Goal: Information Seeking & Learning: Learn about a topic

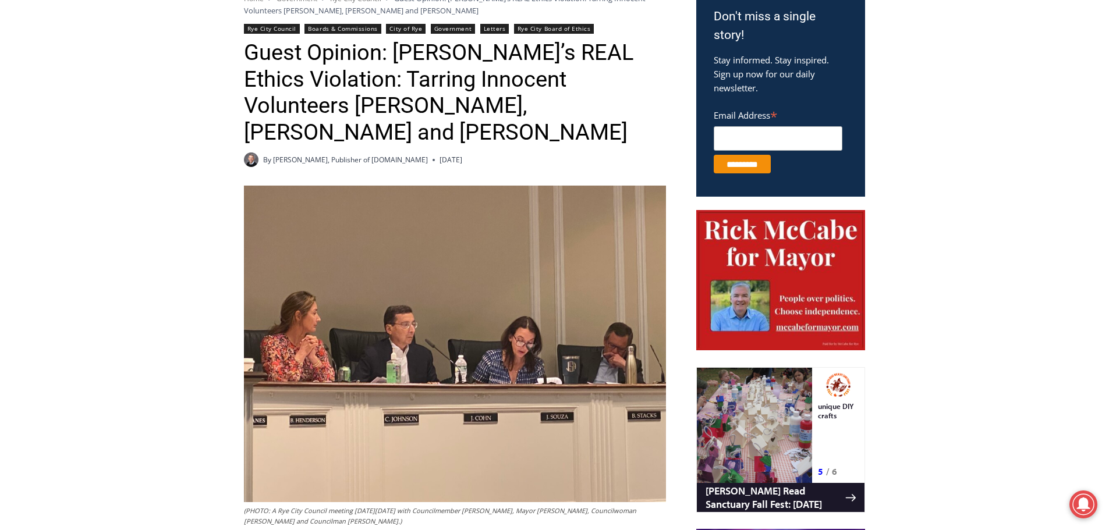
scroll to position [640, 0]
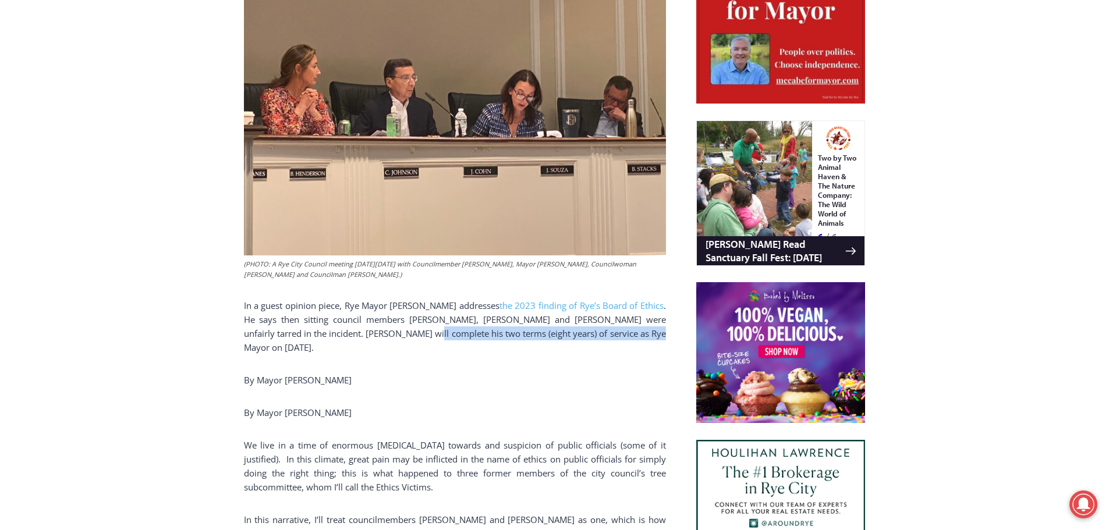
drag, startPoint x: 533, startPoint y: 310, endPoint x: 374, endPoint y: 310, distance: 158.3
click at [374, 310] on p "In a guest opinion piece, Rye Mayor Josh Cohn addresses the 2023 finding of Rye…" at bounding box center [455, 327] width 422 height 56
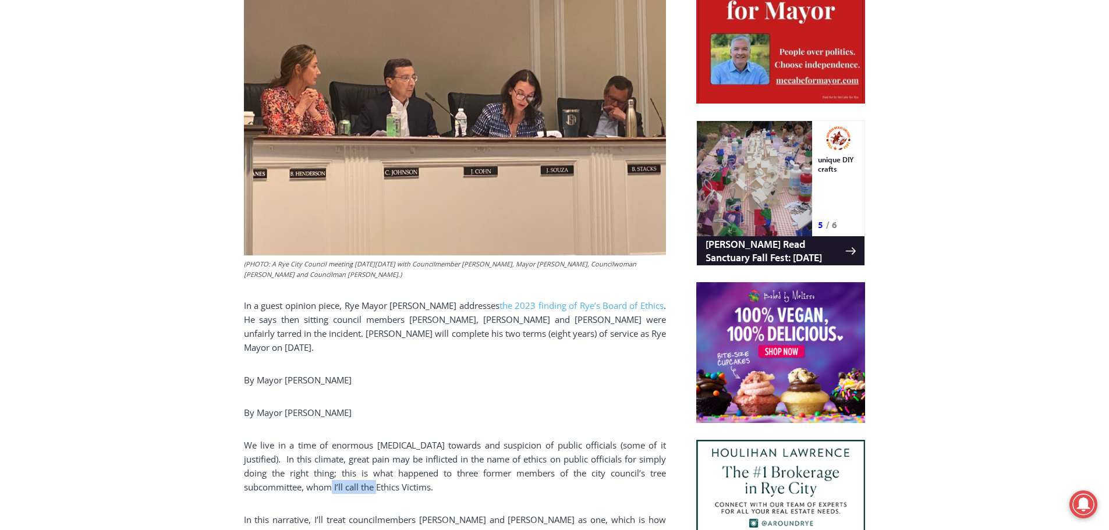
drag, startPoint x: 280, startPoint y: 447, endPoint x: 335, endPoint y: 445, distance: 55.3
click at [335, 445] on p "We live in a time of enormous hostility towards and suspicion of public officia…" at bounding box center [455, 466] width 422 height 56
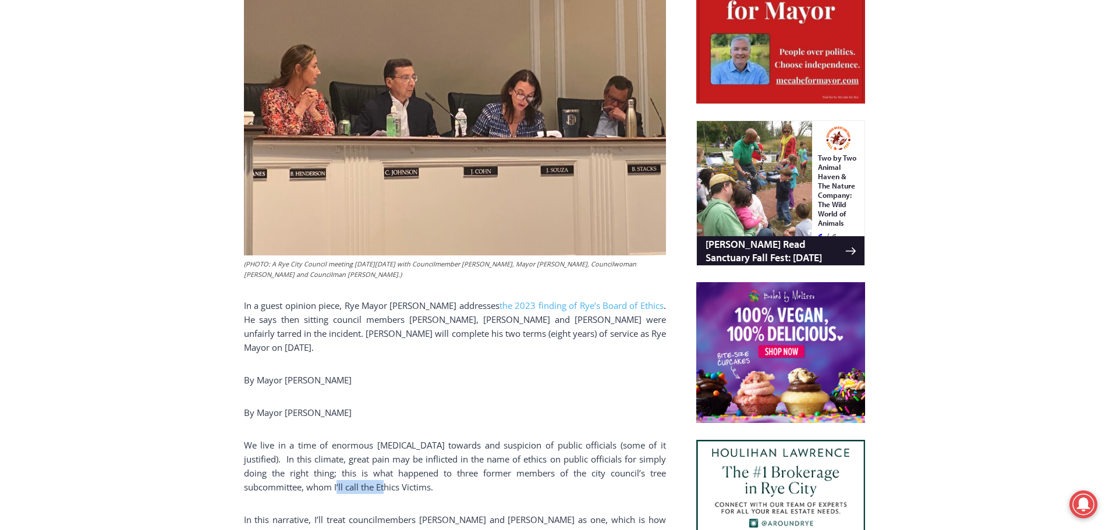
drag, startPoint x: 340, startPoint y: 446, endPoint x: 286, endPoint y: 451, distance: 53.8
click at [286, 451] on p "We live in a time of enormous hostility towards and suspicion of public officia…" at bounding box center [455, 466] width 422 height 56
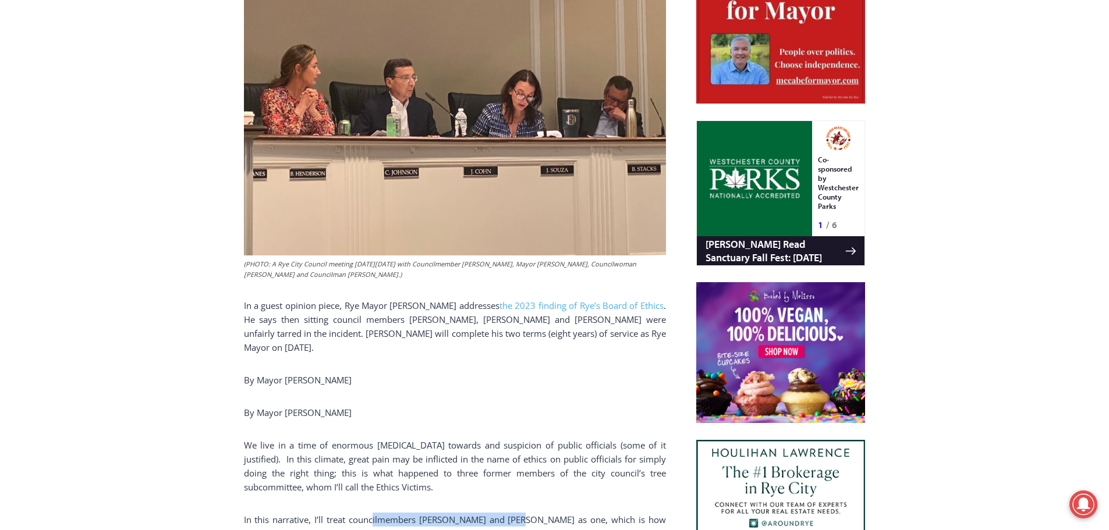
drag, startPoint x: 374, startPoint y: 478, endPoint x: 515, endPoint y: 479, distance: 140.9
click at [515, 513] on p "In this narrative, I’ll treat councilmembers Josh Nathan and Bill Henderson as …" at bounding box center [455, 534] width 422 height 42
drag, startPoint x: 590, startPoint y: 475, endPoint x: 305, endPoint y: 485, distance: 284.8
click at [305, 513] on p "In this narrative, I’ll treat councilmembers Josh Nathan and Bill Henderson as …" at bounding box center [455, 534] width 422 height 42
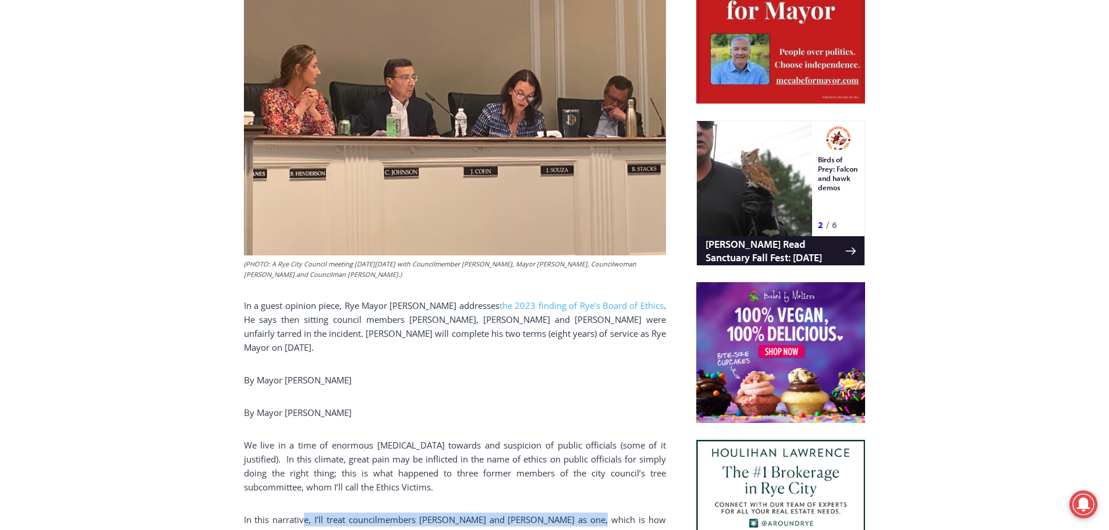
click at [305, 513] on p "In this narrative, I’ll treat councilmembers Josh Nathan and Bill Henderson as …" at bounding box center [455, 534] width 422 height 42
drag, startPoint x: 260, startPoint y: 495, endPoint x: 531, endPoint y: 495, distance: 271.8
click at [527, 513] on p "In this narrative, I’ll treat councilmembers Josh Nathan and Bill Henderson as …" at bounding box center [455, 534] width 422 height 42
click at [535, 513] on p "In this narrative, I’ll treat councilmembers Josh Nathan and Bill Henderson as …" at bounding box center [455, 534] width 422 height 42
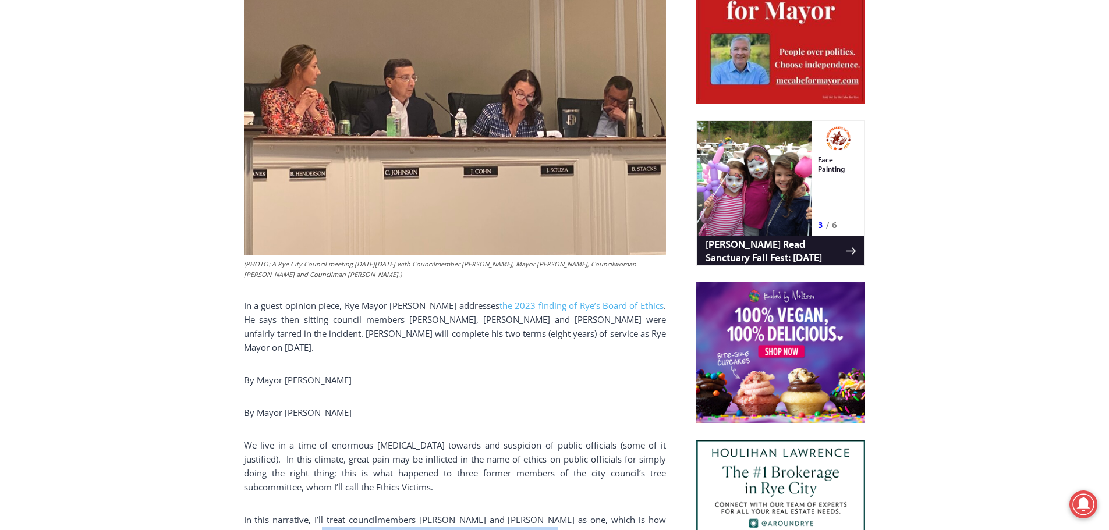
drag, startPoint x: 453, startPoint y: 495, endPoint x: 307, endPoint y: 500, distance: 145.6
click at [307, 513] on p "In this narrative, I’ll treat councilmembers Josh Nathan and Bill Henderson as …" at bounding box center [455, 534] width 422 height 42
click at [308, 513] on p "In this narrative, I’ll treat councilmembers Josh Nathan and Bill Henderson as …" at bounding box center [455, 534] width 422 height 42
click at [523, 513] on p "In this narrative, I’ll treat councilmembers Josh Nathan and Bill Henderson as …" at bounding box center [455, 534] width 422 height 42
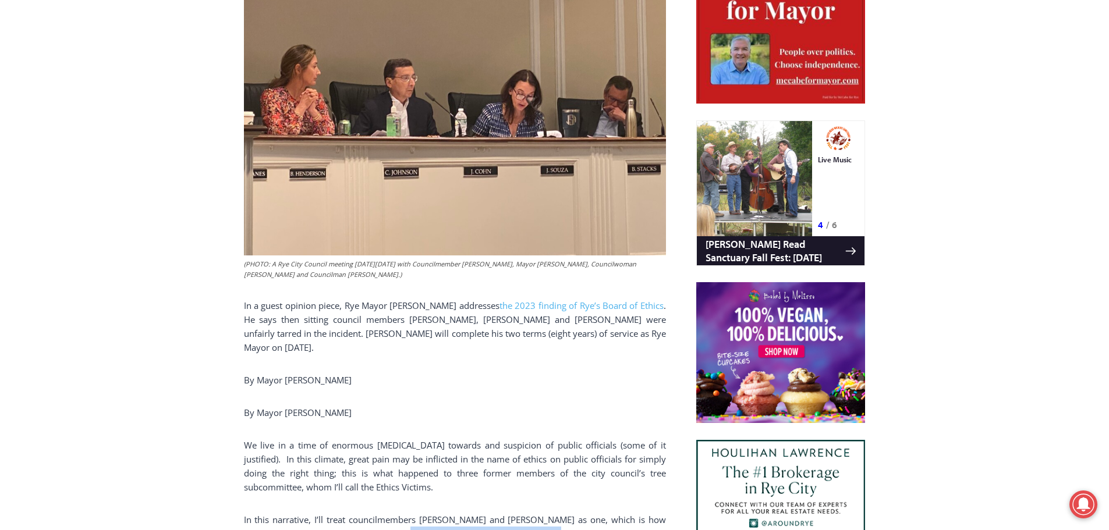
drag, startPoint x: 550, startPoint y: 492, endPoint x: 402, endPoint y: 493, distance: 147.9
click at [402, 513] on p "In this narrative, I’ll treat councilmembers Josh Nathan and Bill Henderson as …" at bounding box center [455, 534] width 422 height 42
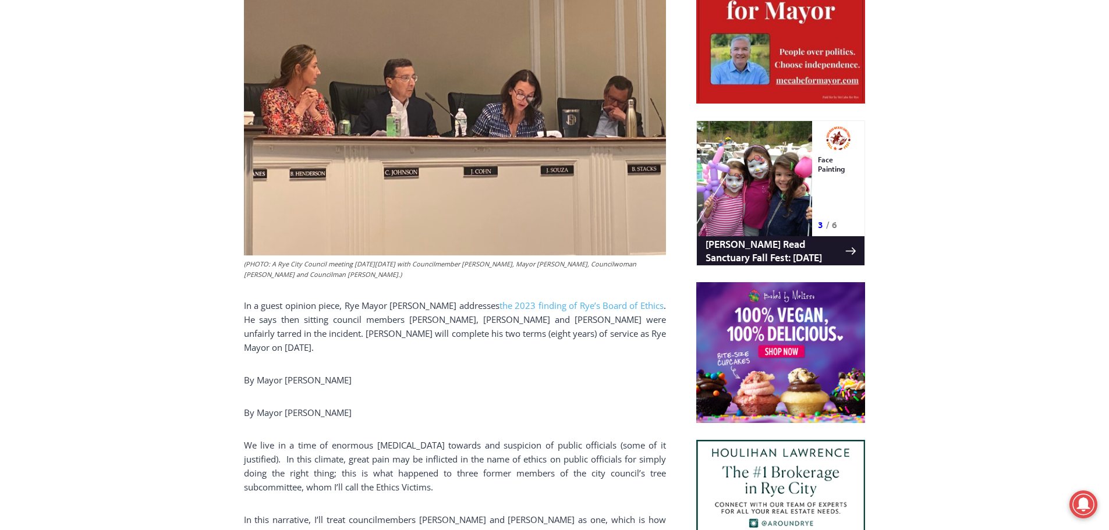
drag, startPoint x: 296, startPoint y: 508, endPoint x: 355, endPoint y: 508, distance: 58.2
click at [355, 513] on p "In this narrative, I’ll treat councilmembers Josh Nathan and Bill Henderson as …" at bounding box center [455, 534] width 422 height 42
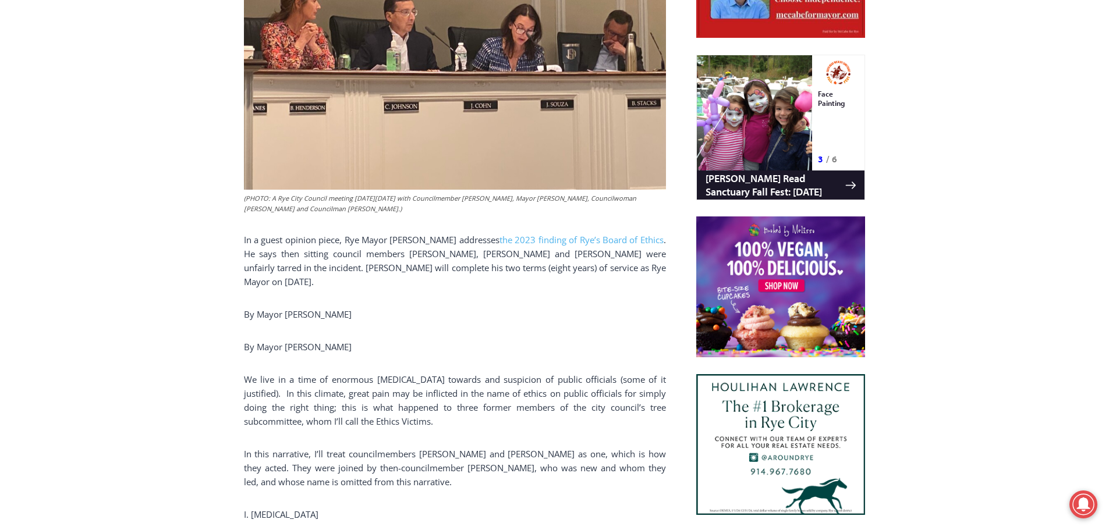
scroll to position [873, 0]
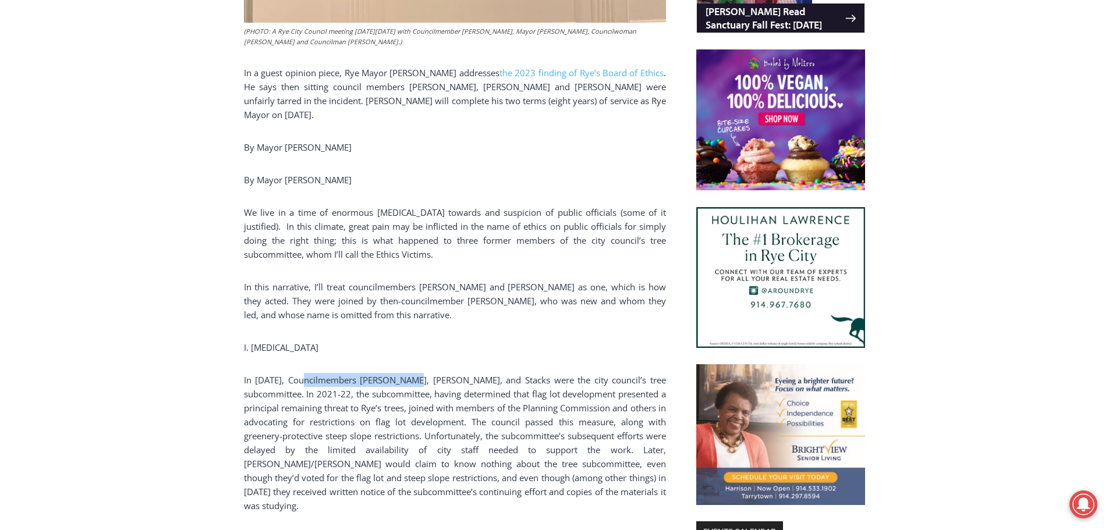
drag, startPoint x: 309, startPoint y: 339, endPoint x: 421, endPoint y: 339, distance: 112.3
click at [421, 373] on p "In 2023, Councilmembers Johnson, Souza, and Stacks were the city council’s tree…" at bounding box center [455, 443] width 422 height 140
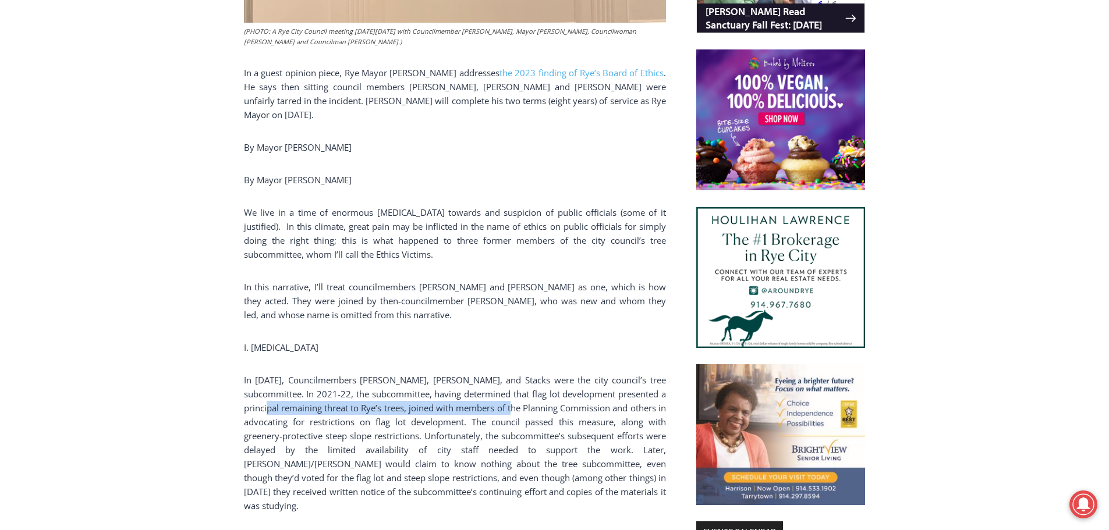
drag, startPoint x: 296, startPoint y: 367, endPoint x: 576, endPoint y: 370, distance: 280.0
click at [576, 373] on p "In 2023, Councilmembers Johnson, Souza, and Stacks were the city council’s tree…" at bounding box center [455, 443] width 422 height 140
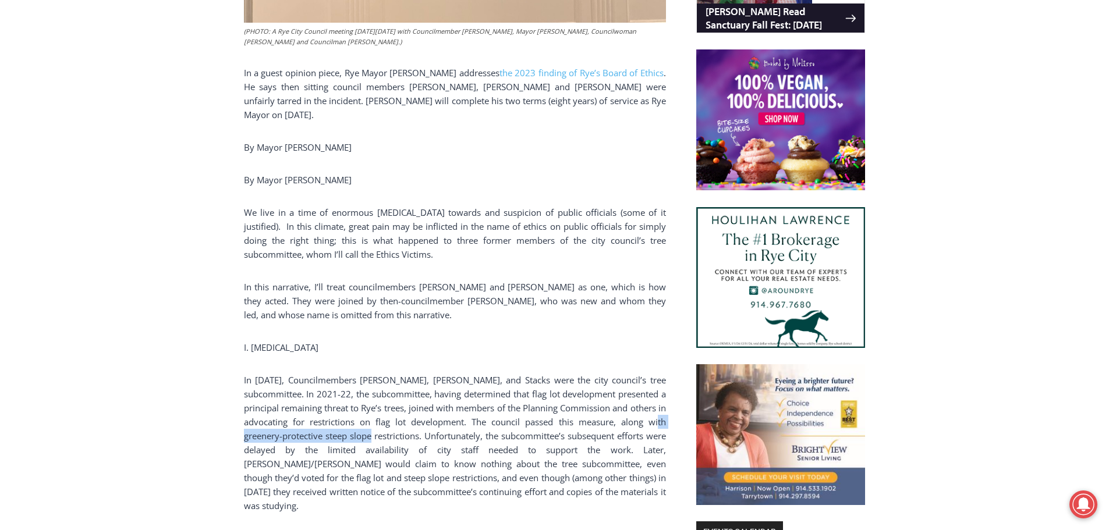
drag, startPoint x: 299, startPoint y: 397, endPoint x: 449, endPoint y: 395, distance: 150.2
click at [448, 395] on p "In 2023, Councilmembers Johnson, Souza, and Stacks were the city council’s tree…" at bounding box center [455, 443] width 422 height 140
click at [449, 395] on p "In 2023, Councilmembers Johnson, Souza, and Stacks were the city council’s tree…" at bounding box center [455, 443] width 422 height 140
drag, startPoint x: 466, startPoint y: 399, endPoint x: 476, endPoint y: 399, distance: 9.9
click at [476, 399] on p "In 2023, Councilmembers Johnson, Souza, and Stacks were the city council’s tree…" at bounding box center [455, 443] width 422 height 140
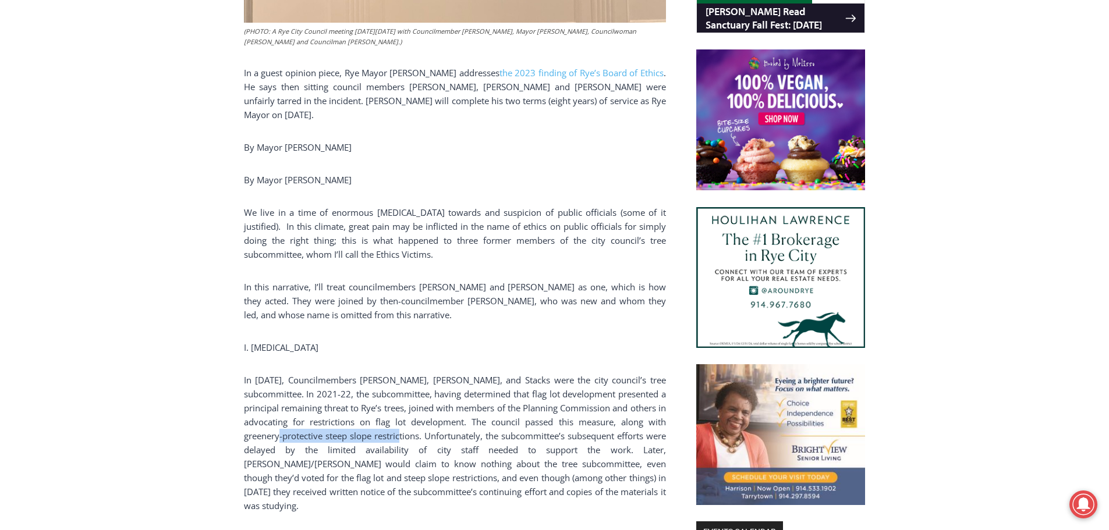
click at [476, 399] on p "In 2023, Councilmembers Johnson, Souza, and Stacks were the city council’s tree…" at bounding box center [455, 443] width 422 height 140
drag, startPoint x: 493, startPoint y: 247, endPoint x: 556, endPoint y: 244, distance: 63.0
click at [556, 280] on p "In this narrative, I’ll treat councilmembers Josh Nathan and Bill Henderson as …" at bounding box center [455, 301] width 422 height 42
copy p "Bill Henderson"
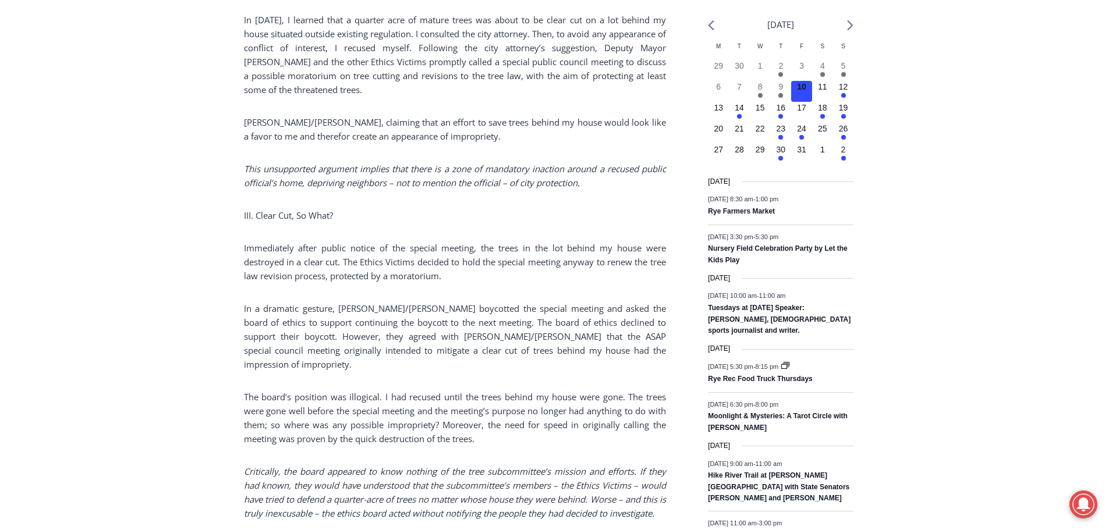
scroll to position [1572, 0]
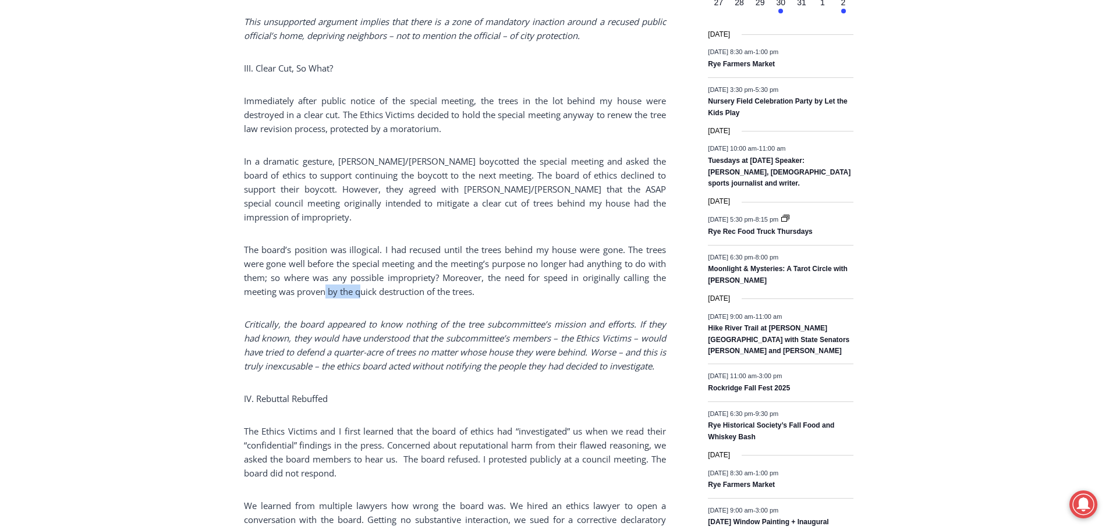
drag, startPoint x: 324, startPoint y: 240, endPoint x: 367, endPoint y: 239, distance: 43.1
click at [367, 243] on p "The board’s position was illogical. I had recused until the trees behind my hou…" at bounding box center [455, 271] width 422 height 56
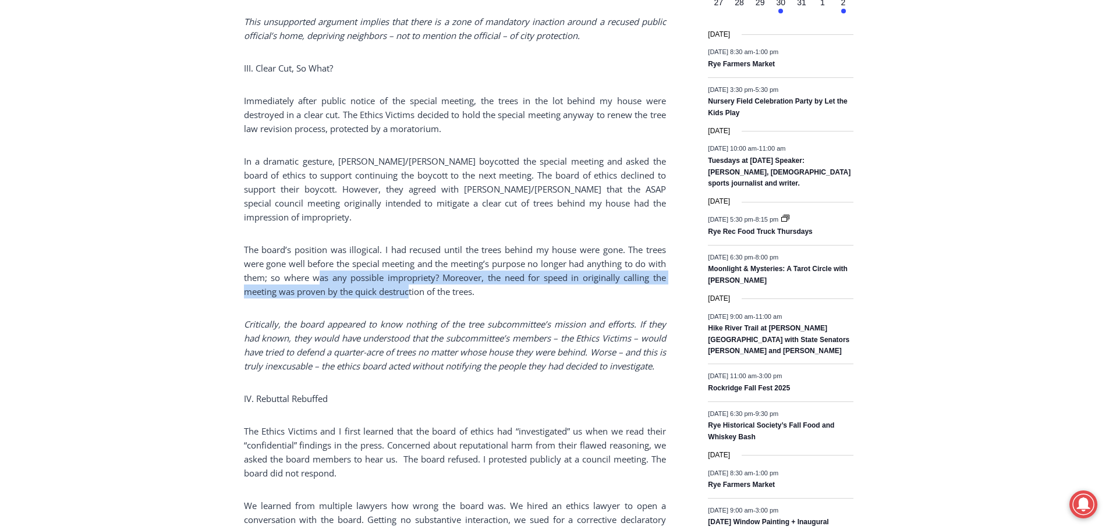
drag, startPoint x: 409, startPoint y: 237, endPoint x: 317, endPoint y: 229, distance: 92.3
click at [317, 243] on p "The board’s position was illogical. I had recused until the trees behind my hou…" at bounding box center [455, 271] width 422 height 56
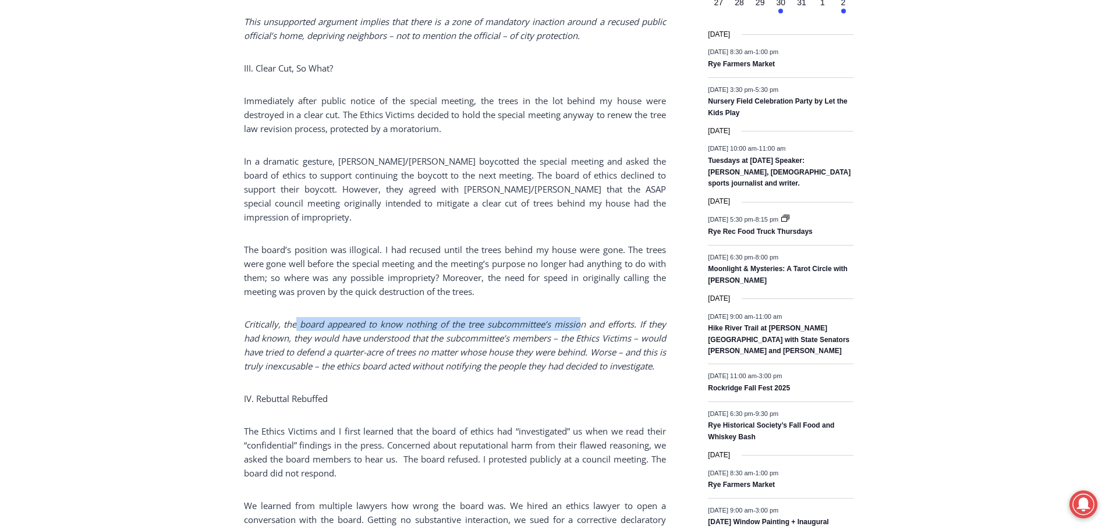
drag, startPoint x: 296, startPoint y: 269, endPoint x: 582, endPoint y: 269, distance: 285.8
click at [582, 318] on em "Critically, the board appeared to know nothing of the tree subcommittee’s missi…" at bounding box center [455, 345] width 422 height 54
drag, startPoint x: 594, startPoint y: 268, endPoint x: 469, endPoint y: 268, distance: 125.2
click at [469, 318] on em "Critically, the board appeared to know nothing of the tree subcommittee’s missi…" at bounding box center [455, 345] width 422 height 54
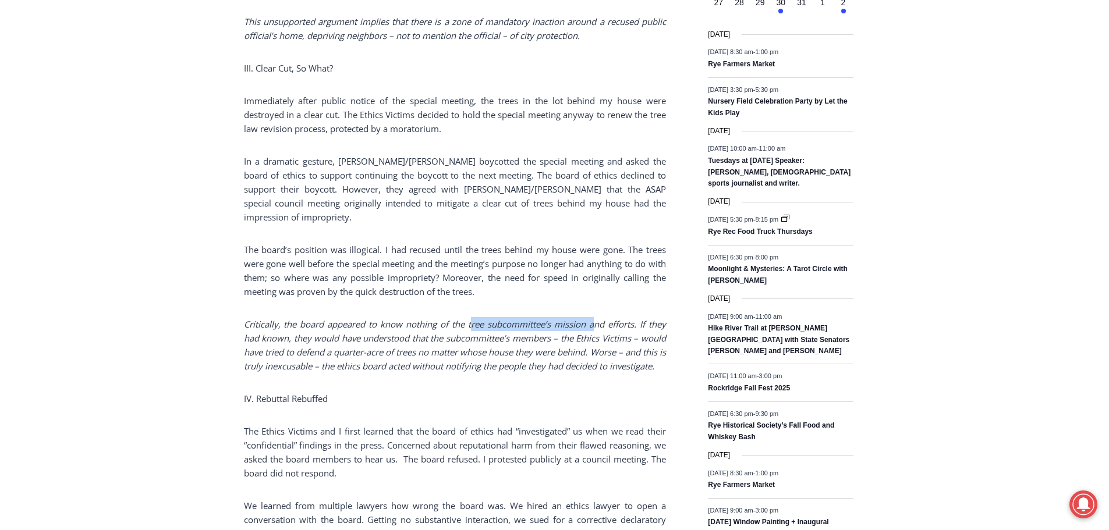
click at [469, 318] on em "Critically, the board appeared to know nothing of the tree subcommittee’s missi…" at bounding box center [455, 345] width 422 height 54
drag, startPoint x: 556, startPoint y: 268, endPoint x: 387, endPoint y: 268, distance: 169.4
click at [387, 318] on em "Critically, the board appeared to know nothing of the tree subcommittee’s missi…" at bounding box center [455, 345] width 422 height 54
drag, startPoint x: 314, startPoint y: 400, endPoint x: 440, endPoint y: 407, distance: 126.0
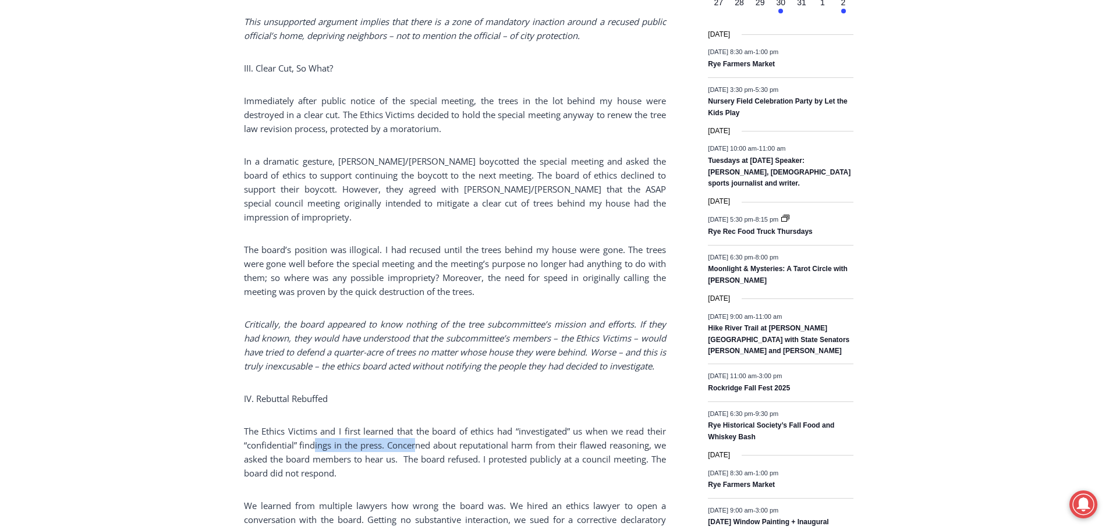
click at [440, 424] on p "The Ethics Victims and I first learned that the board of ethics had “investigat…" at bounding box center [455, 452] width 422 height 56
drag, startPoint x: 444, startPoint y: 406, endPoint x: 608, endPoint y: 409, distance: 164.2
click at [608, 424] on p "The Ethics Victims and I first learned that the board of ethics had “investigat…" at bounding box center [455, 452] width 422 height 56
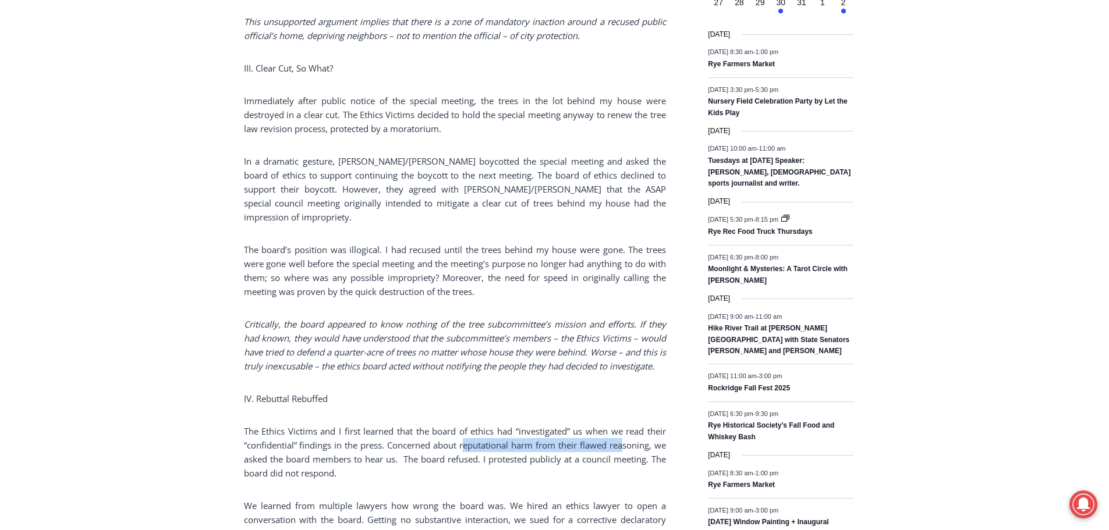
drag, startPoint x: 621, startPoint y: 409, endPoint x: 465, endPoint y: 408, distance: 156.0
click at [465, 424] on p "The Ethics Victims and I first learned that the board of ethics had “investigat…" at bounding box center [455, 452] width 422 height 56
drag, startPoint x: 298, startPoint y: 417, endPoint x: 477, endPoint y: 419, distance: 178.7
click at [453, 424] on p "The Ethics Victims and I first learned that the board of ethics had “investigat…" at bounding box center [455, 452] width 422 height 56
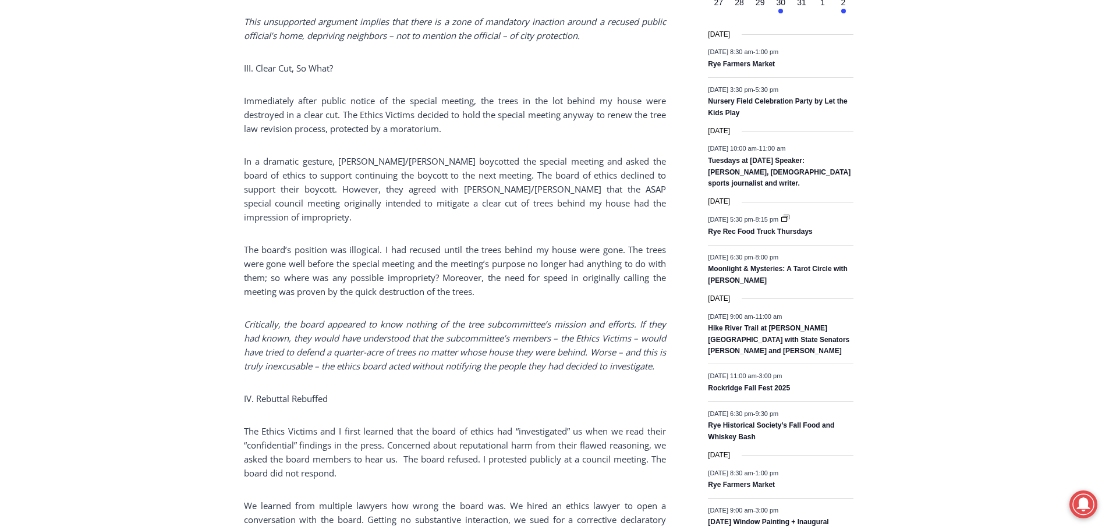
click at [478, 424] on p "The Ethics Victims and I first learned that the board of ethics had “investigat…" at bounding box center [455, 452] width 422 height 56
drag, startPoint x: 501, startPoint y: 419, endPoint x: 297, endPoint y: 417, distance: 204.3
click at [297, 424] on p "The Ethics Victims and I first learned that the board of ethics had “investigat…" at bounding box center [455, 452] width 422 height 56
drag, startPoint x: 387, startPoint y: 488, endPoint x: 552, endPoint y: 492, distance: 165.4
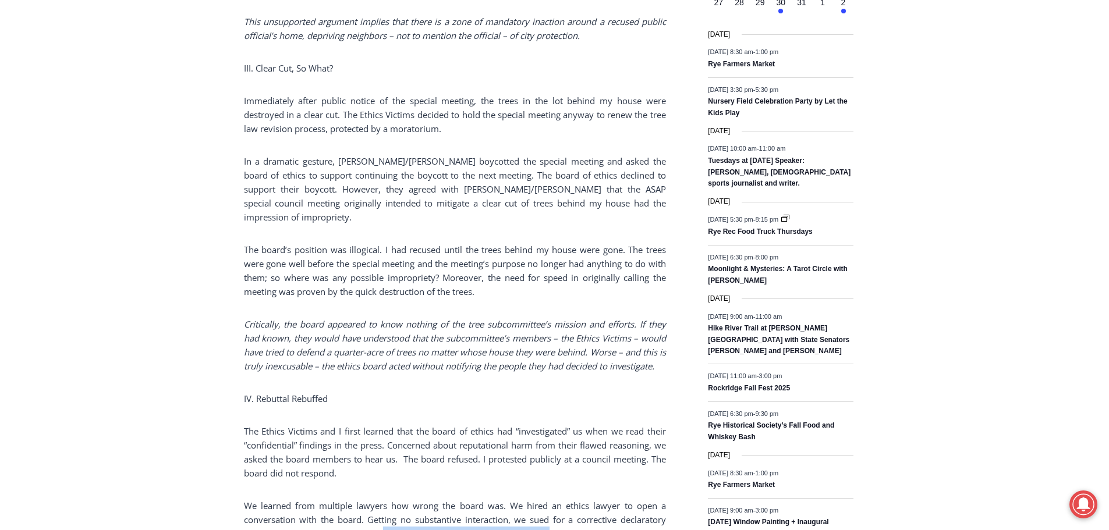
click at [552, 499] on p "We learned from multiple lawyers how wrong the board was. We hired an ethics la…" at bounding box center [455, 527] width 422 height 56
drag, startPoint x: 561, startPoint y: 493, endPoint x: 385, endPoint y: 500, distance: 175.4
click at [385, 500] on p "We learned from multiple lawyers how wrong the board was. We hired an ethics la…" at bounding box center [455, 527] width 422 height 56
click at [387, 499] on p "We learned from multiple lawyers how wrong the board was. We hired an ethics la…" at bounding box center [455, 527] width 422 height 56
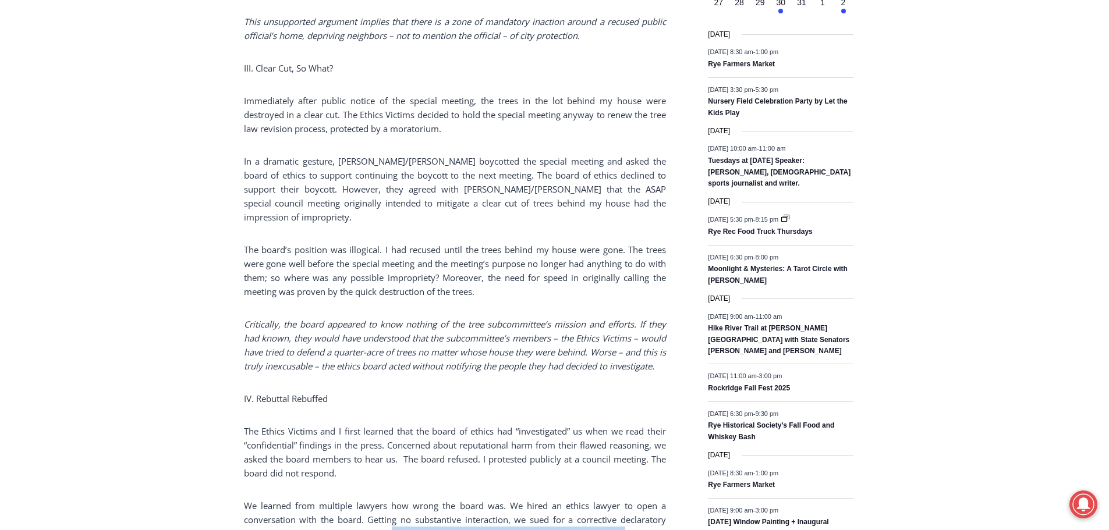
drag, startPoint x: 626, startPoint y: 492, endPoint x: 396, endPoint y: 493, distance: 229.9
click at [396, 499] on p "We learned from multiple lawyers how wrong the board was. We hired an ethics la…" at bounding box center [455, 527] width 422 height 56
click at [635, 499] on p "We learned from multiple lawyers how wrong the board was. We hired an ethics la…" at bounding box center [455, 527] width 422 height 56
drag, startPoint x: 463, startPoint y: 495, endPoint x: 370, endPoint y: 495, distance: 93.1
click at [370, 499] on p "We learned from multiple lawyers how wrong the board was. We hired an ethics la…" at bounding box center [455, 527] width 422 height 56
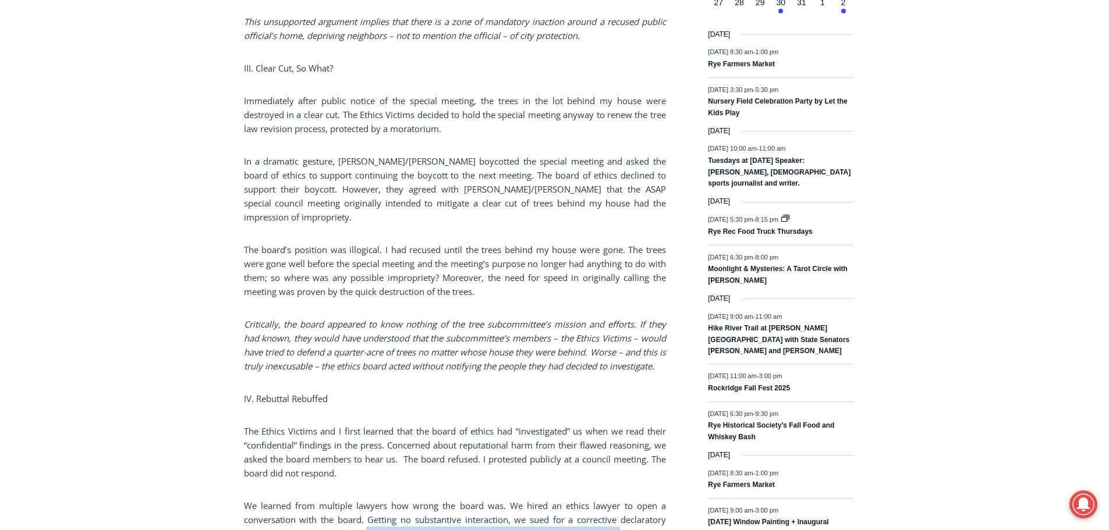
click at [370, 499] on p "We learned from multiple lawyers how wrong the board was. We hired an ethics la…" at bounding box center [455, 527] width 422 height 56
drag, startPoint x: 282, startPoint y: 504, endPoint x: 433, endPoint y: 504, distance: 151.3
click at [433, 504] on p "We learned from multiple lawyers how wrong the board was. We hired an ethics la…" at bounding box center [455, 527] width 422 height 56
click at [436, 503] on p "We learned from multiple lawyers how wrong the board was. We hired an ethics la…" at bounding box center [455, 527] width 422 height 56
drag, startPoint x: 465, startPoint y: 504, endPoint x: 316, endPoint y: 504, distance: 149.0
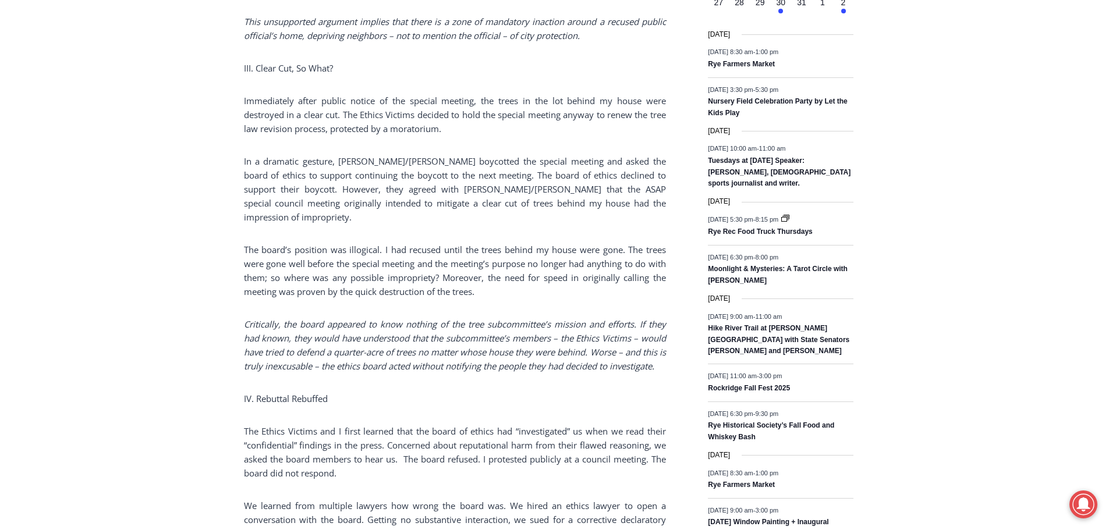
click at [316, 504] on p "We learned from multiple lawyers how wrong the board was. We hired an ethics la…" at bounding box center [455, 527] width 422 height 56
drag, startPoint x: 492, startPoint y: 507, endPoint x: 301, endPoint y: 509, distance: 191.5
click at [301, 509] on p "We learned from multiple lawyers how wrong the board was. We hired an ethics la…" at bounding box center [455, 527] width 422 height 56
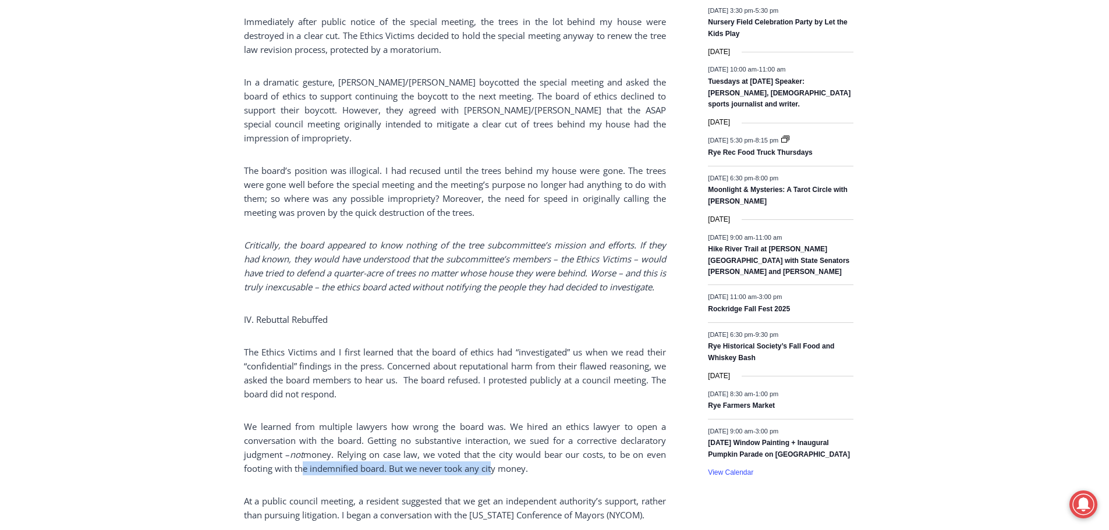
scroll to position [1805, 0]
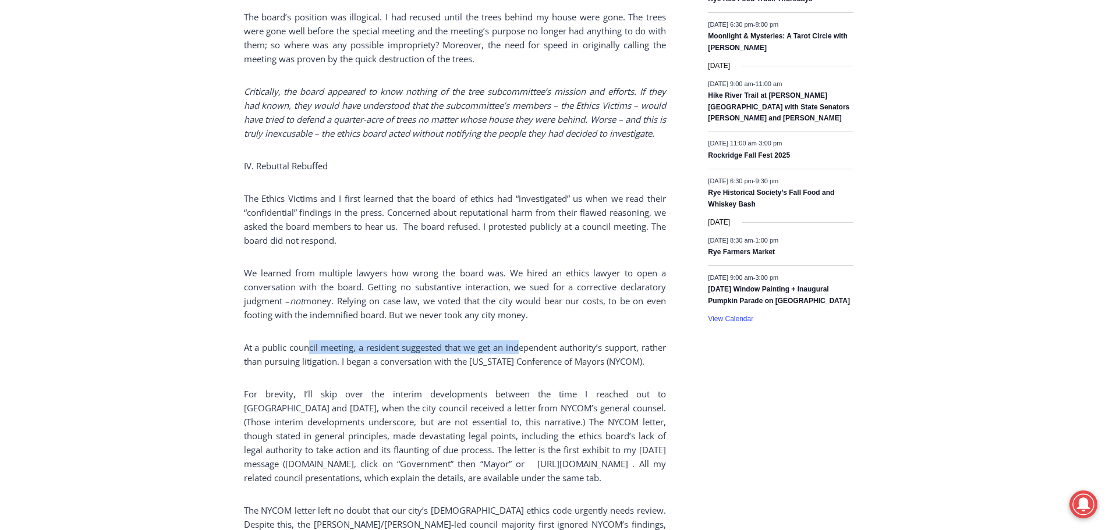
drag, startPoint x: 343, startPoint y: 307, endPoint x: 522, endPoint y: 306, distance: 178.7
click at [517, 341] on p "At a public council meeting, a resident suggested that we get an independent au…" at bounding box center [455, 355] width 422 height 28
click at [522, 341] on p "At a public council meeting, a resident suggested that we get an independent au…" at bounding box center [455, 355] width 422 height 28
drag, startPoint x: 554, startPoint y: 306, endPoint x: 385, endPoint y: 310, distance: 168.8
click at [385, 341] on p "At a public council meeting, a resident suggested that we get an independent au…" at bounding box center [455, 355] width 422 height 28
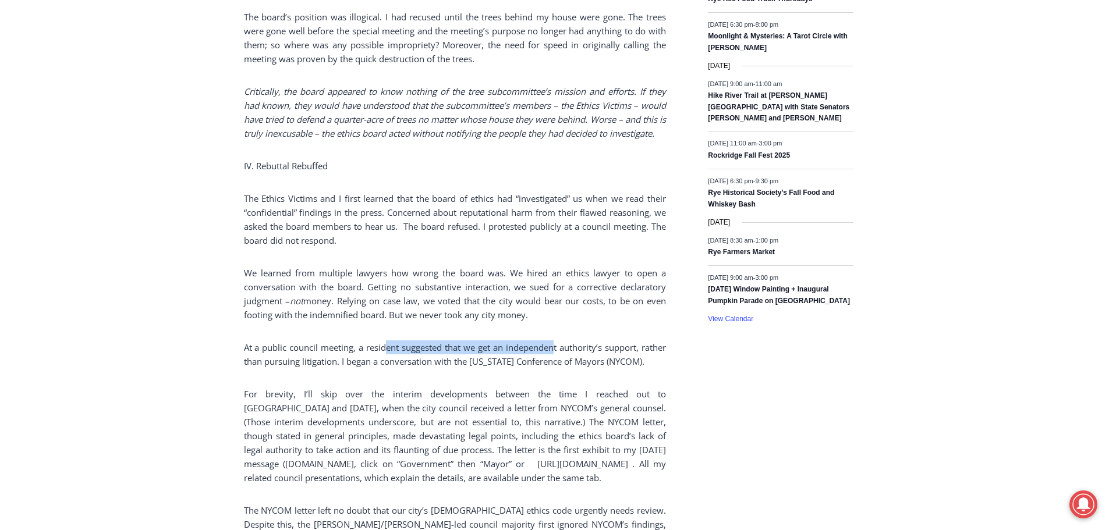
drag, startPoint x: 385, startPoint y: 310, endPoint x: 377, endPoint y: 310, distance: 8.7
click at [385, 341] on p "At a public council meeting, a resident suggested that we get an independent au…" at bounding box center [455, 355] width 422 height 28
drag, startPoint x: 368, startPoint y: 310, endPoint x: 521, endPoint y: 307, distance: 152.5
click at [506, 341] on p "At a public council meeting, a resident suggested that we get an independent au…" at bounding box center [455, 355] width 422 height 28
drag, startPoint x: 521, startPoint y: 307, endPoint x: 611, endPoint y: 307, distance: 89.6
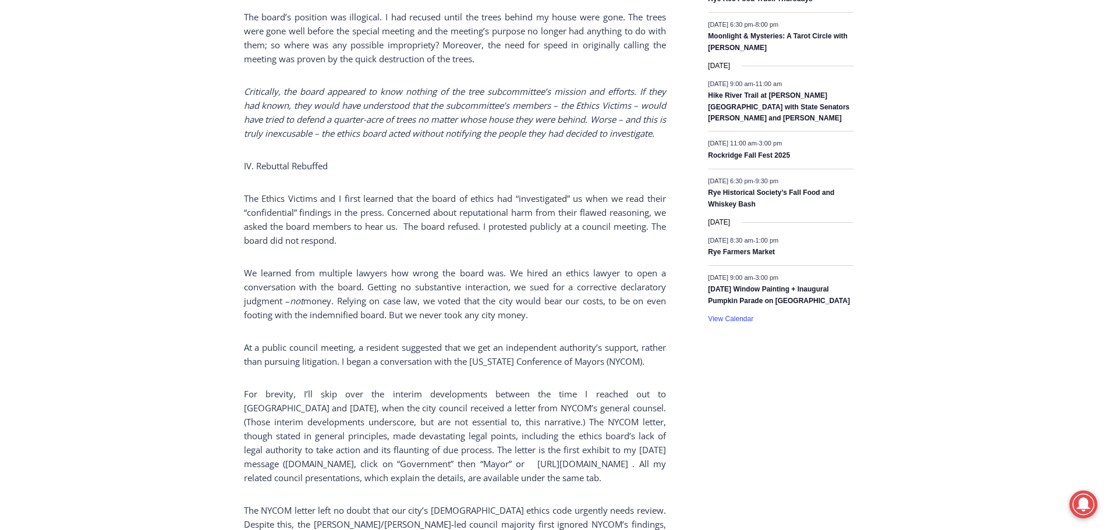
click at [523, 341] on p "At a public council meeting, a resident suggested that we get an independent au…" at bounding box center [455, 355] width 422 height 28
drag, startPoint x: 449, startPoint y: 307, endPoint x: 297, endPoint y: 307, distance: 152.5
click at [297, 341] on p "At a public council meeting, a resident suggested that we get an independent au…" at bounding box center [455, 355] width 422 height 28
click at [642, 341] on p "At a public council meeting, a resident suggested that we get an independent au…" at bounding box center [455, 355] width 422 height 28
drag, startPoint x: 573, startPoint y: 309, endPoint x: 346, endPoint y: 309, distance: 227.6
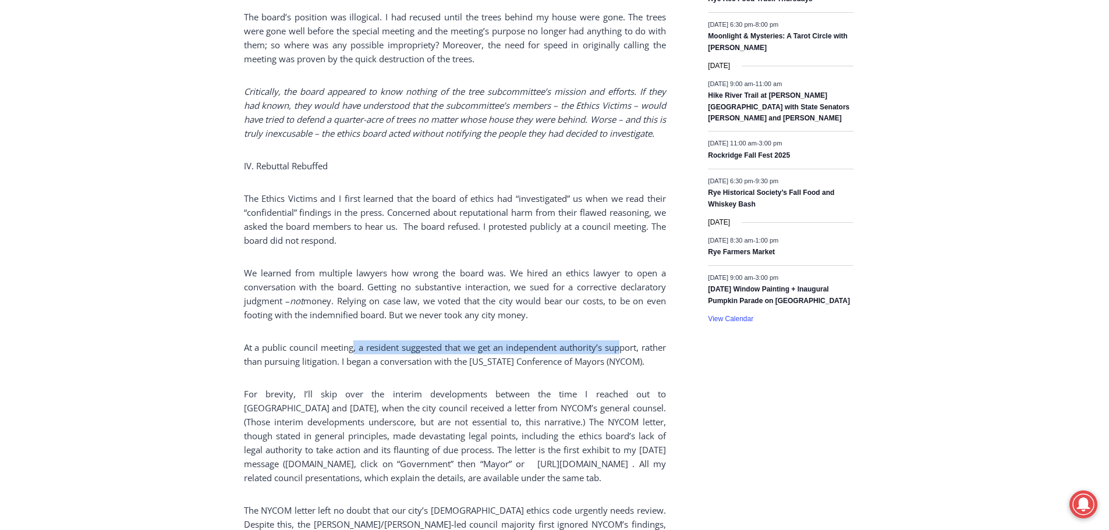
click at [349, 341] on p "At a public council meeting, a resident suggested that we get an independent au…" at bounding box center [455, 355] width 422 height 28
drag, startPoint x: 328, startPoint y: 313, endPoint x: 320, endPoint y: 316, distance: 8.9
click at [327, 341] on p "At a public council meeting, a resident suggested that we get an independent au…" at bounding box center [455, 355] width 422 height 28
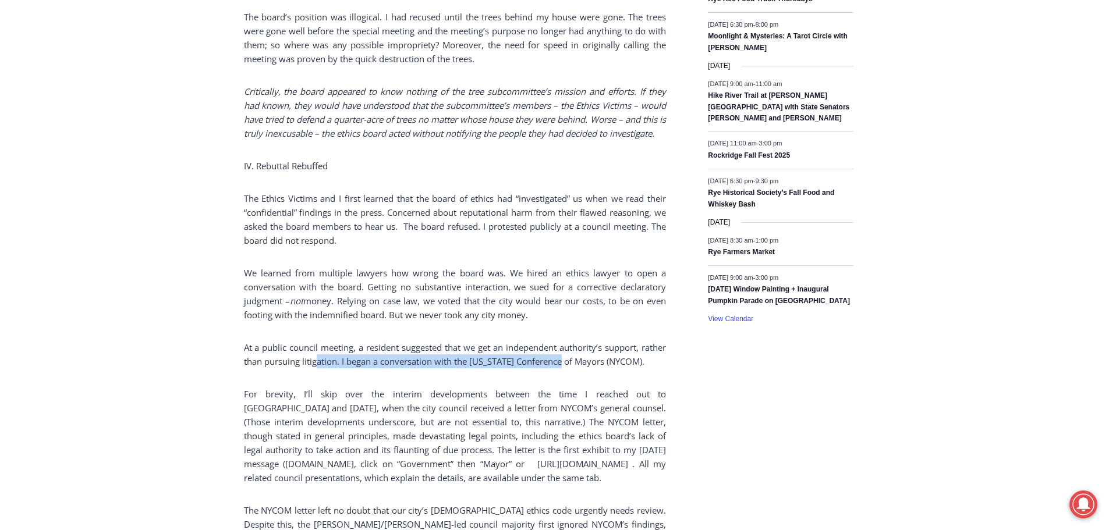
drag, startPoint x: 316, startPoint y: 318, endPoint x: 580, endPoint y: 320, distance: 264.9
click at [575, 341] on p "At a public council meeting, a resident suggested that we get an independent au…" at bounding box center [455, 355] width 422 height 28
click at [580, 341] on p "At a public council meeting, a resident suggested that we get an independent au…" at bounding box center [455, 355] width 422 height 28
drag, startPoint x: 605, startPoint y: 319, endPoint x: 293, endPoint y: 325, distance: 311.5
click at [293, 341] on p "At a public council meeting, a resident suggested that we get an independent au…" at bounding box center [455, 355] width 422 height 28
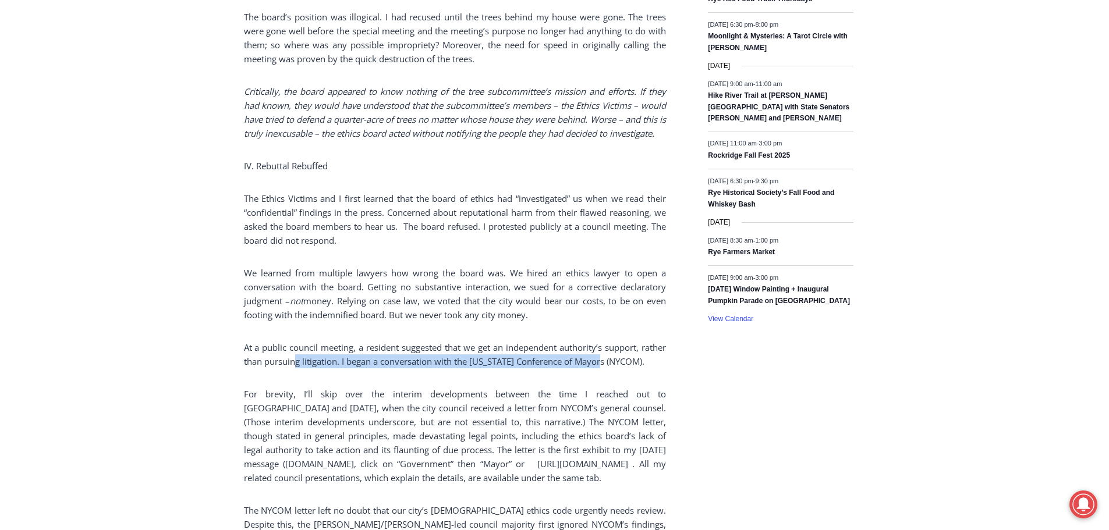
click at [293, 341] on p "At a public council meeting, a resident suggested that we get an independent au…" at bounding box center [455, 355] width 422 height 28
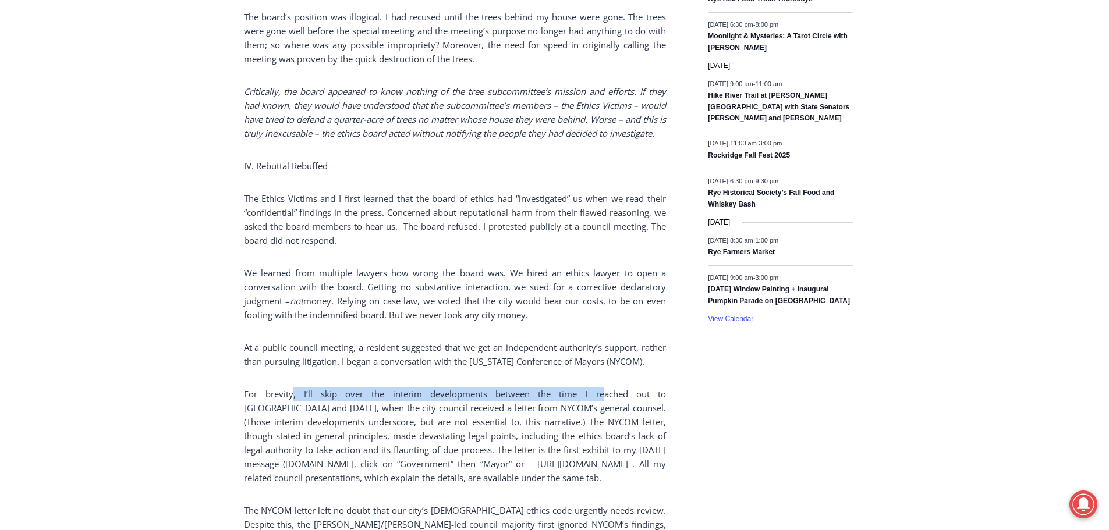
drag, startPoint x: 288, startPoint y: 352, endPoint x: 555, endPoint y: 352, distance: 267.2
click at [554, 387] on p "For brevity, I’ll skip over the interim developments between the time I reached…" at bounding box center [455, 436] width 422 height 98
click at [555, 387] on p "For brevity, I’ll skip over the interim developments between the time I reached…" at bounding box center [455, 436] width 422 height 98
drag, startPoint x: 495, startPoint y: 360, endPoint x: 320, endPoint y: 360, distance: 175.2
click at [320, 387] on p "For brevity, I’ll skip over the interim developments between the time I reached…" at bounding box center [455, 436] width 422 height 98
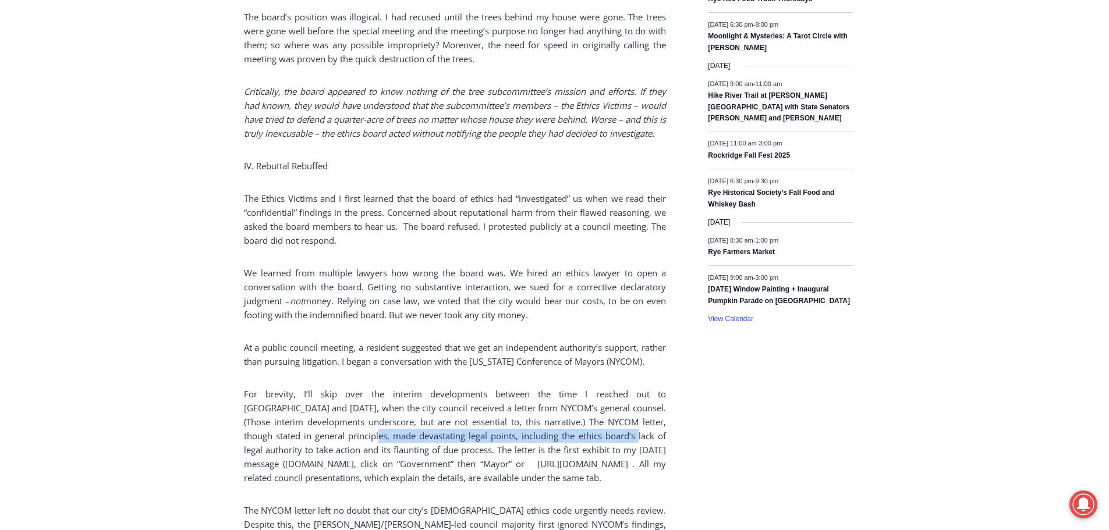
drag, startPoint x: 510, startPoint y: 394, endPoint x: 585, endPoint y: 394, distance: 75.1
click at [585, 394] on p "For brevity, I’ll skip over the interim developments between the time I reached…" at bounding box center [455, 436] width 422 height 98
drag, startPoint x: 566, startPoint y: 394, endPoint x: 299, endPoint y: 390, distance: 267.2
click at [299, 390] on p "For brevity, I’ll skip over the interim developments between the time I reached…" at bounding box center [455, 436] width 422 height 98
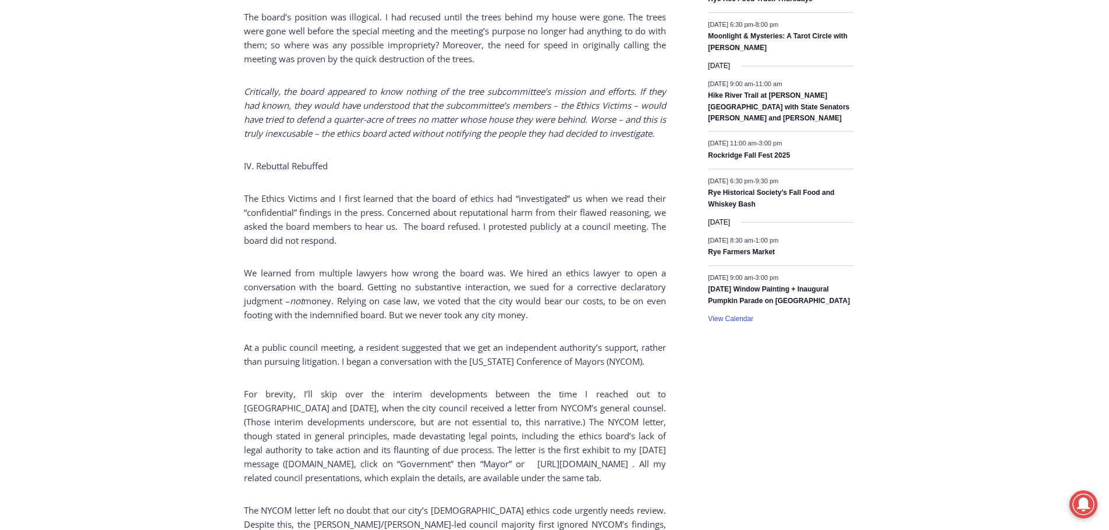
click at [622, 395] on p "For brevity, I’ll skip over the interim developments between the time I reached…" at bounding box center [455, 436] width 422 height 98
drag, startPoint x: 300, startPoint y: 408, endPoint x: 513, endPoint y: 407, distance: 213.6
click at [512, 407] on p "For brevity, I’ll skip over the interim developments between the time I reached…" at bounding box center [455, 436] width 422 height 98
click at [514, 407] on p "For brevity, I’ll skip over the interim developments between the time I reached…" at bounding box center [455, 436] width 422 height 98
drag, startPoint x: 531, startPoint y: 407, endPoint x: 300, endPoint y: 405, distance: 231.1
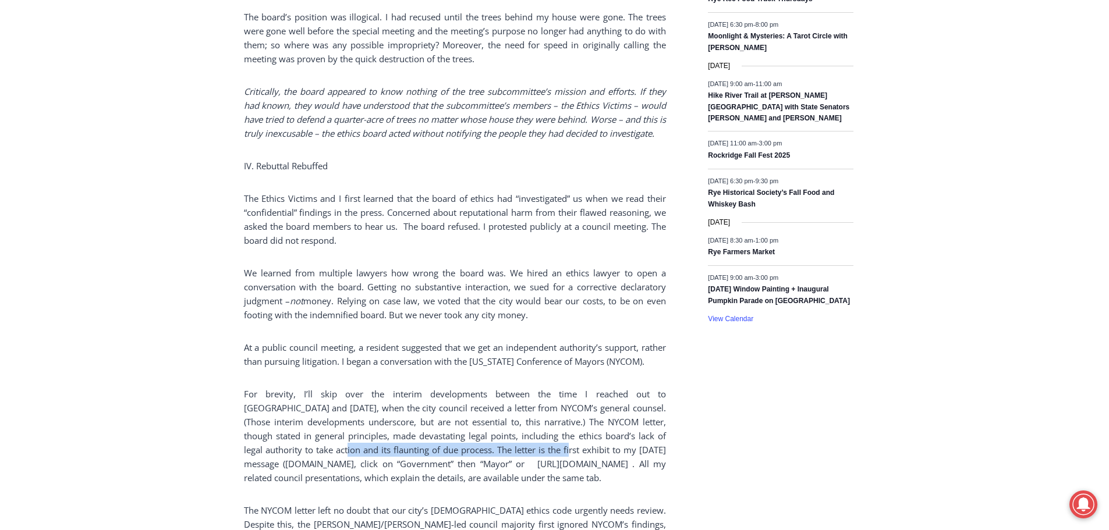
click at [300, 405] on p "For brevity, I’ll skip over the interim developments between the time I reached…" at bounding box center [455, 436] width 422 height 98
drag, startPoint x: 313, startPoint y: 405, endPoint x: 554, endPoint y: 405, distance: 241.0
click at [553, 405] on p "For brevity, I’ll skip over the interim developments between the time I reached…" at bounding box center [455, 436] width 422 height 98
click at [561, 405] on p "For brevity, I’ll skip over the interim developments between the time I reached…" at bounding box center [455, 436] width 422 height 98
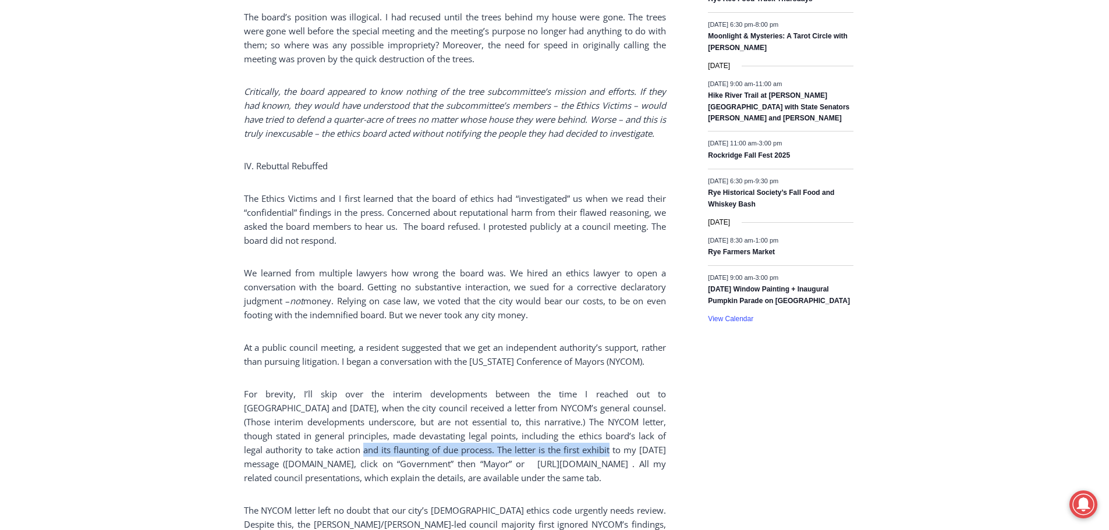
drag, startPoint x: 590, startPoint y: 405, endPoint x: 319, endPoint y: 405, distance: 271.3
click at [319, 405] on p "For brevity, I’ll skip over the interim developments between the time I reached…" at bounding box center [455, 436] width 422 height 98
drag, startPoint x: 331, startPoint y: 447, endPoint x: 282, endPoint y: 447, distance: 48.9
click at [282, 447] on p "For brevity, I’ll skip over the interim developments between the time I reached…" at bounding box center [455, 436] width 422 height 98
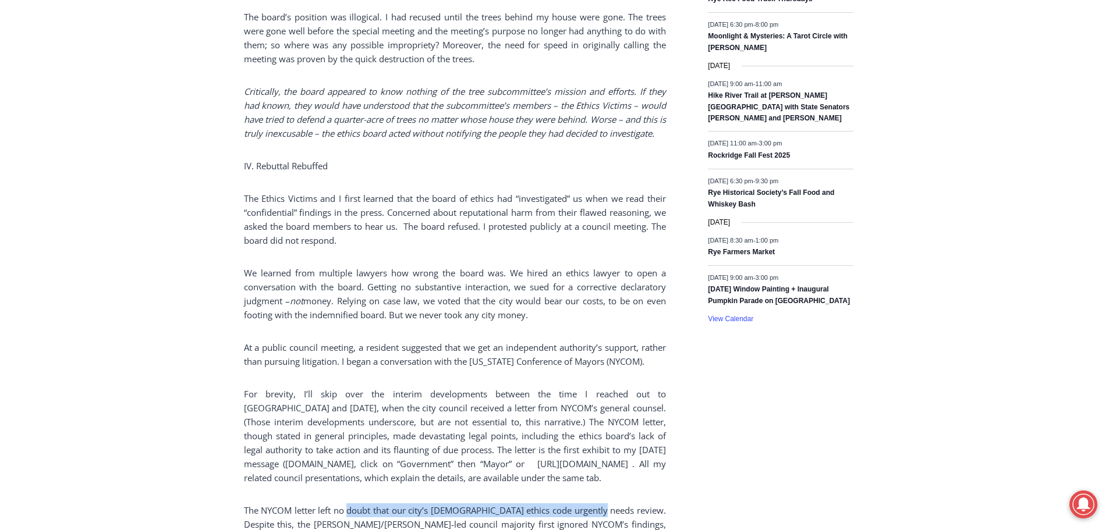
drag, startPoint x: 435, startPoint y: 482, endPoint x: 601, endPoint y: 482, distance: 166.5
drag, startPoint x: 412, startPoint y: 482, endPoint x: 311, endPoint y: 485, distance: 100.7
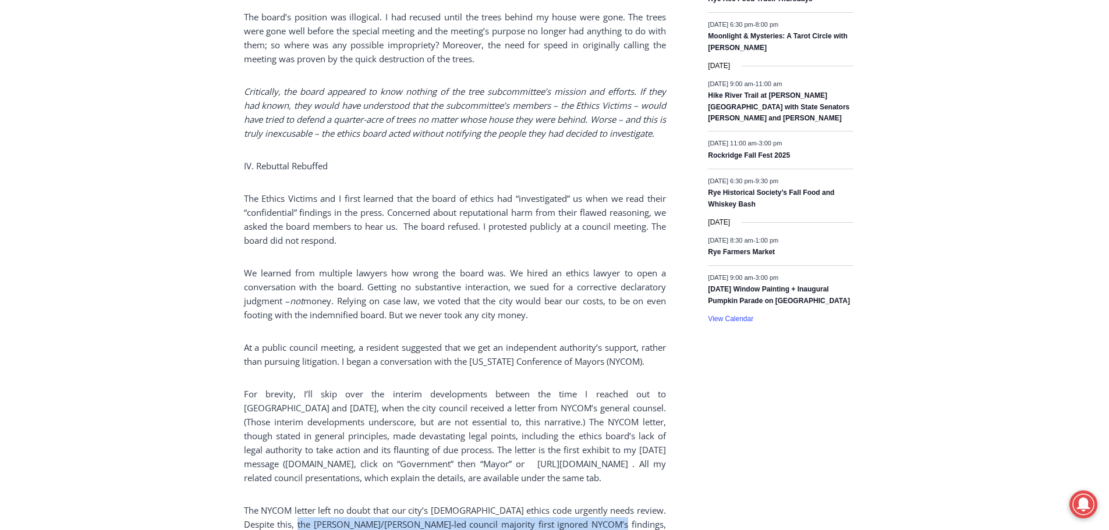
drag, startPoint x: 295, startPoint y: 497, endPoint x: 609, endPoint y: 494, distance: 314.4
drag, startPoint x: 328, startPoint y: 494, endPoint x: 316, endPoint y: 494, distance: 12.8
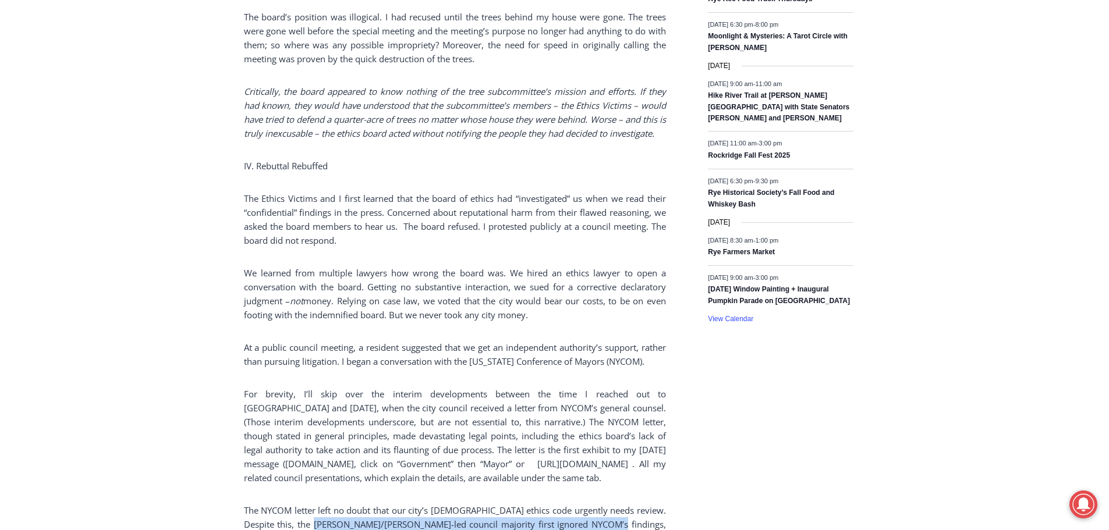
drag, startPoint x: 513, startPoint y: 509, endPoint x: 540, endPoint y: 509, distance: 26.8
drag, startPoint x: 515, startPoint y: 512, endPoint x: 419, endPoint y: 512, distance: 95.5
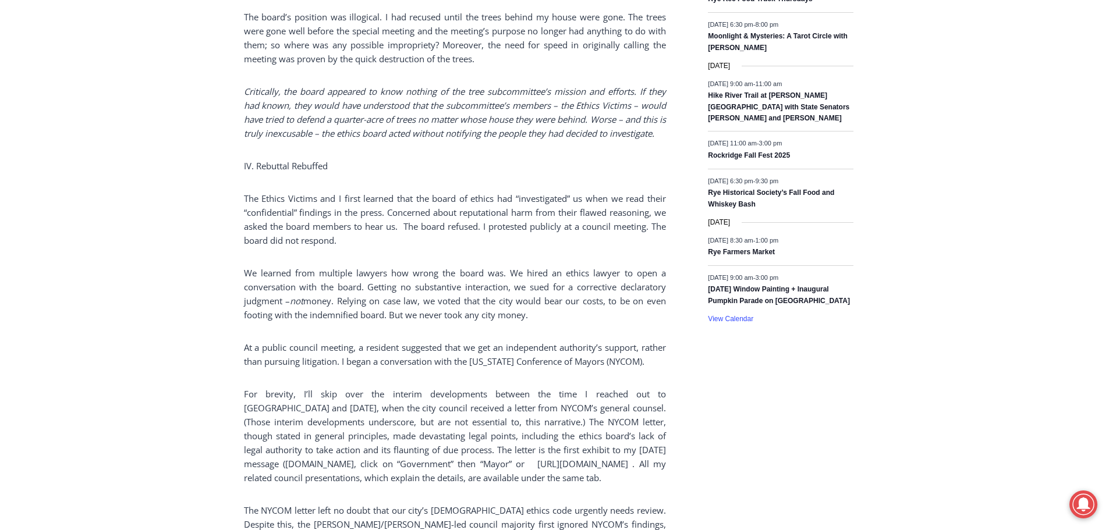
drag, startPoint x: 595, startPoint y: 511, endPoint x: 652, endPoint y: 510, distance: 56.5
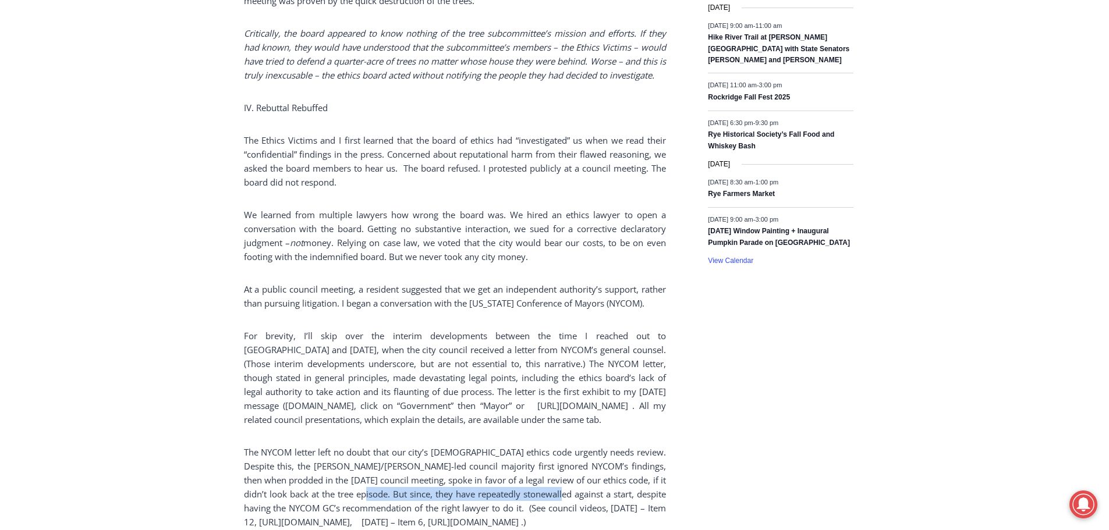
drag, startPoint x: 360, startPoint y: 470, endPoint x: 552, endPoint y: 470, distance: 191.5
click at [552, 470] on p "The NYCOM letter left no doubt that our city’s 60-year-old ethics code urgently…" at bounding box center [455, 487] width 422 height 84
click at [426, 445] on p "The NYCOM letter left no doubt that our city’s 60-year-old ethics code urgently…" at bounding box center [455, 487] width 422 height 84
drag, startPoint x: 418, startPoint y: 479, endPoint x: 282, endPoint y: 479, distance: 135.6
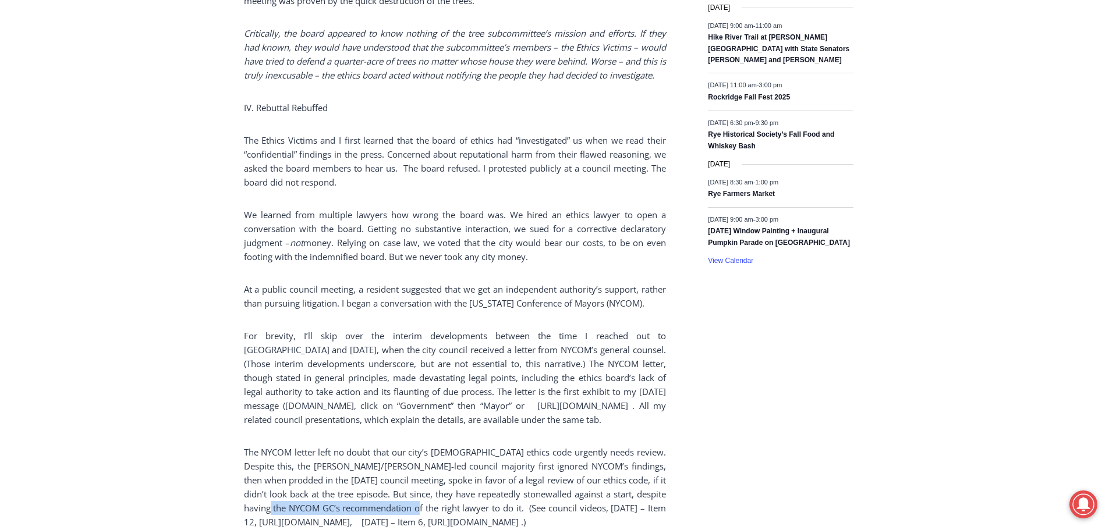
click at [282, 479] on p "The NYCOM letter left no doubt that our city’s 60-year-old ethics code urgently…" at bounding box center [455, 487] width 422 height 84
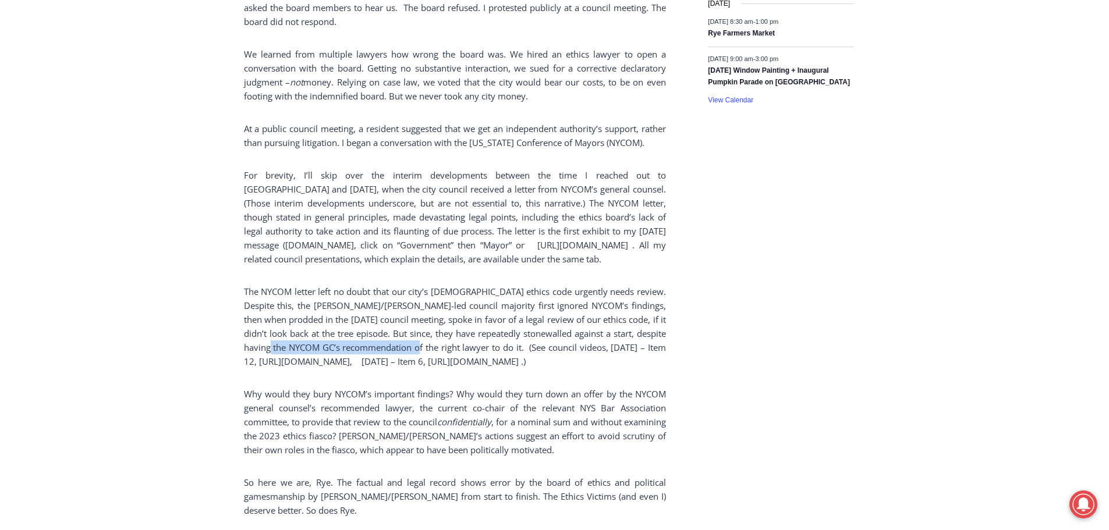
scroll to position [2037, 0]
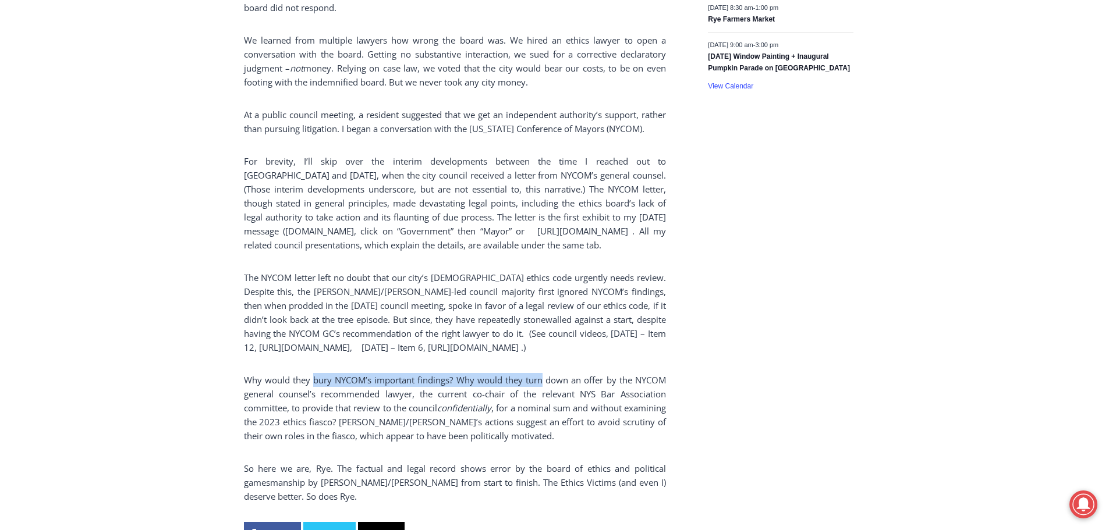
drag, startPoint x: 313, startPoint y: 364, endPoint x: 540, endPoint y: 364, distance: 227.0
click at [540, 373] on p "Why would they bury NYCOM’s important findings? Why would they turn down an off…" at bounding box center [455, 408] width 422 height 70
drag, startPoint x: 597, startPoint y: 367, endPoint x: 332, endPoint y: 368, distance: 265.4
click at [332, 373] on p "Why would they bury NYCOM’s important findings? Why would they turn down an off…" at bounding box center [455, 408] width 422 height 70
drag, startPoint x: 307, startPoint y: 378, endPoint x: 565, endPoint y: 380, distance: 257.9
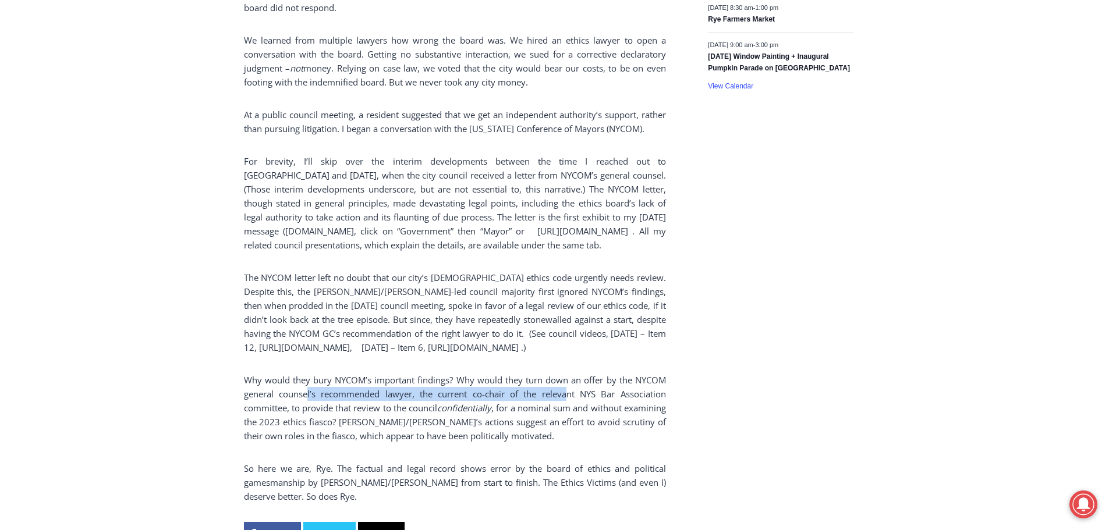
click at [565, 380] on p "Why would they bury NYCOM’s important findings? Why would they turn down an off…" at bounding box center [455, 408] width 422 height 70
drag, startPoint x: 504, startPoint y: 382, endPoint x: 359, endPoint y: 382, distance: 144.9
click at [359, 382] on p "Why would they bury NYCOM’s important findings? Why would they turn down an off…" at bounding box center [455, 408] width 422 height 70
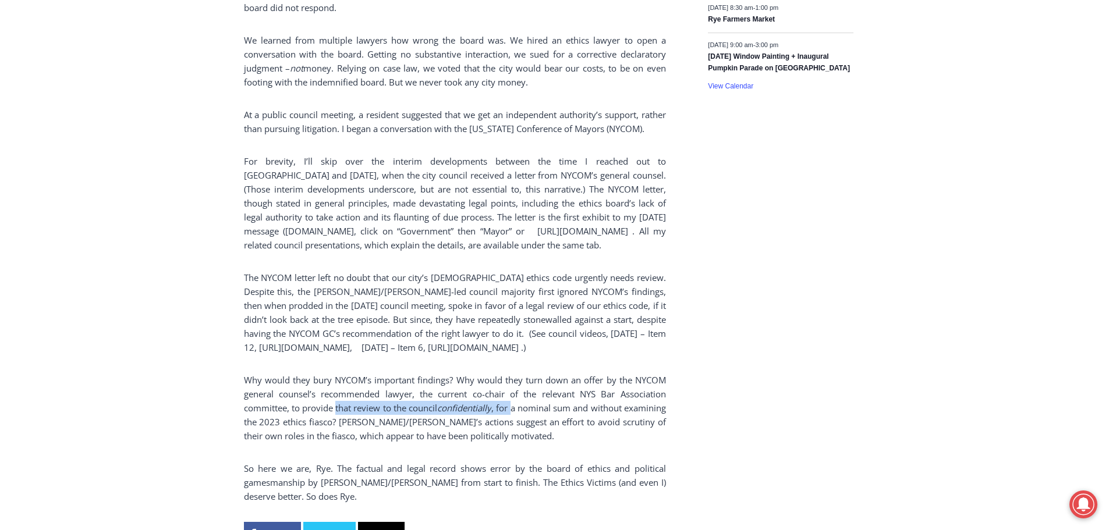
drag, startPoint x: 402, startPoint y: 391, endPoint x: 548, endPoint y: 391, distance: 146.7
click at [548, 391] on p "Why would they bury NYCOM’s important findings? Why would they turn down an off…" at bounding box center [455, 408] width 422 height 70
click at [550, 391] on p "Why would they bury NYCOM’s important findings? Why would they turn down an off…" at bounding box center [455, 408] width 422 height 70
drag, startPoint x: 421, startPoint y: 390, endPoint x: 377, endPoint y: 390, distance: 44.8
click at [377, 390] on p "Why would they bury NYCOM’s important findings? Why would they turn down an off…" at bounding box center [455, 408] width 422 height 70
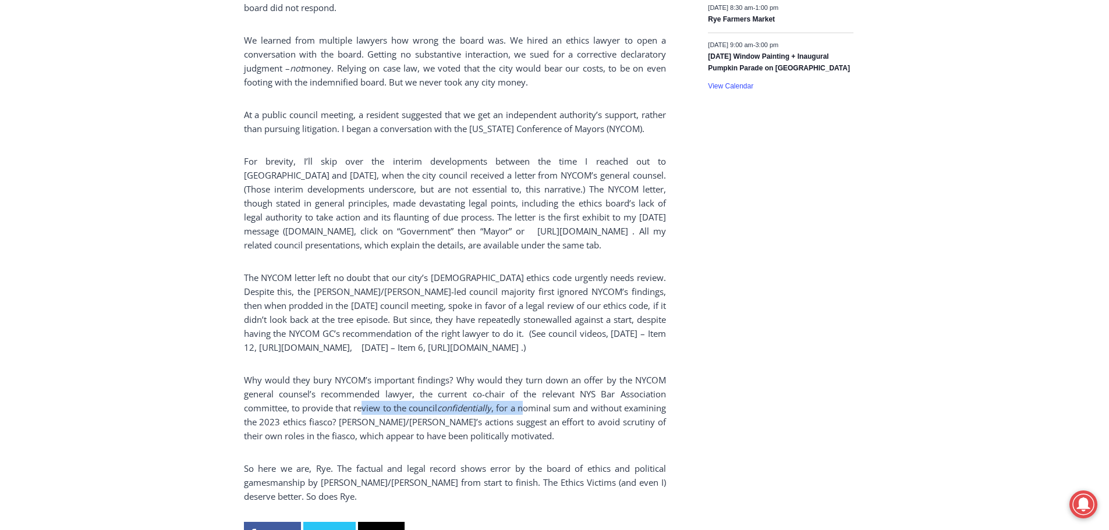
click at [377, 390] on p "Why would they bury NYCOM’s important findings? Why would they turn down an off…" at bounding box center [455, 408] width 422 height 70
drag, startPoint x: 451, startPoint y: 391, endPoint x: 589, endPoint y: 391, distance: 138.5
click at [589, 391] on p "Why would they bury NYCOM’s important findings? Why would they turn down an off…" at bounding box center [455, 408] width 422 height 70
drag, startPoint x: 608, startPoint y: 392, endPoint x: 362, endPoint y: 392, distance: 245.7
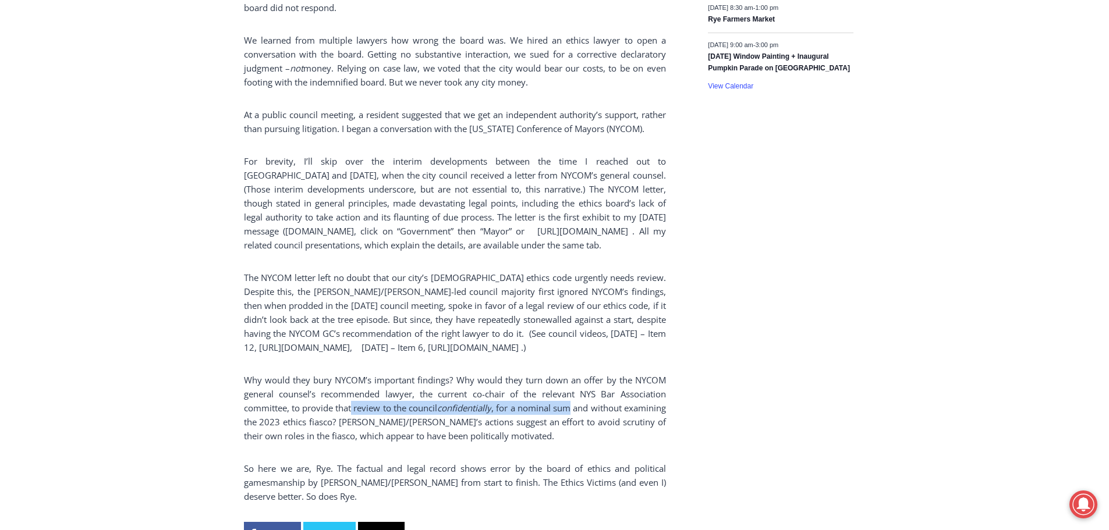
click at [362, 392] on p "Why would they bury NYCOM’s important findings? Why would they turn down an off…" at bounding box center [455, 408] width 422 height 70
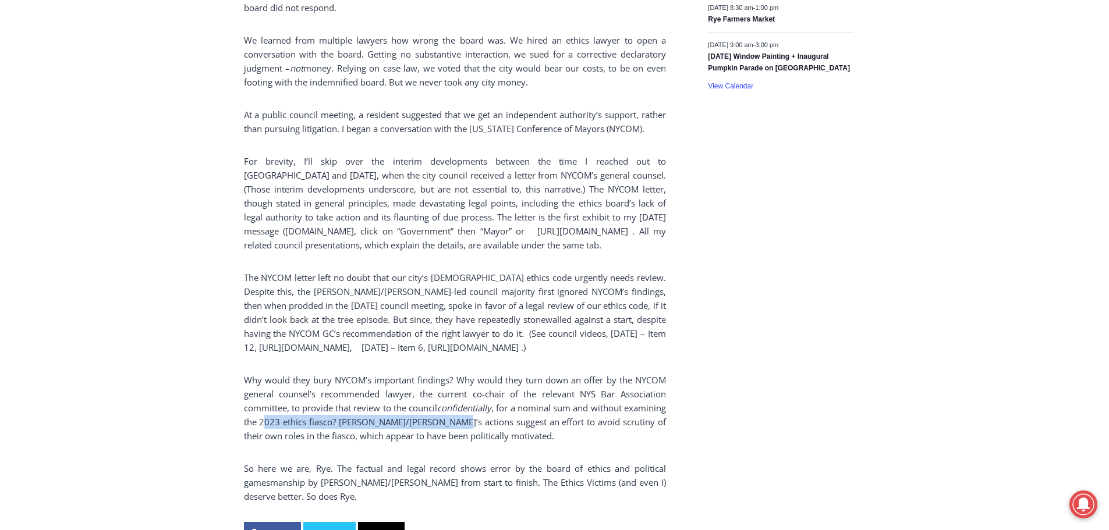
drag, startPoint x: 321, startPoint y: 408, endPoint x: 506, endPoint y: 408, distance: 184.5
click at [506, 408] on p "Why would they bury NYCOM’s important findings? Why would they turn down an off…" at bounding box center [455, 408] width 422 height 70
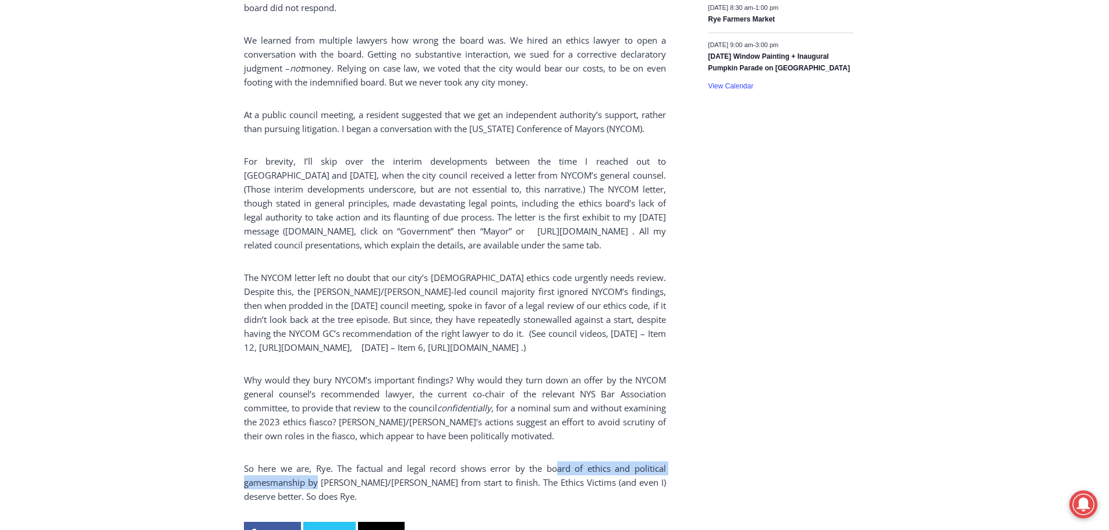
drag, startPoint x: 319, startPoint y: 470, endPoint x: 558, endPoint y: 459, distance: 239.5
click at [558, 462] on p "So here we are, Rye. The factual and legal record shows error by the board of e…" at bounding box center [455, 483] width 422 height 42
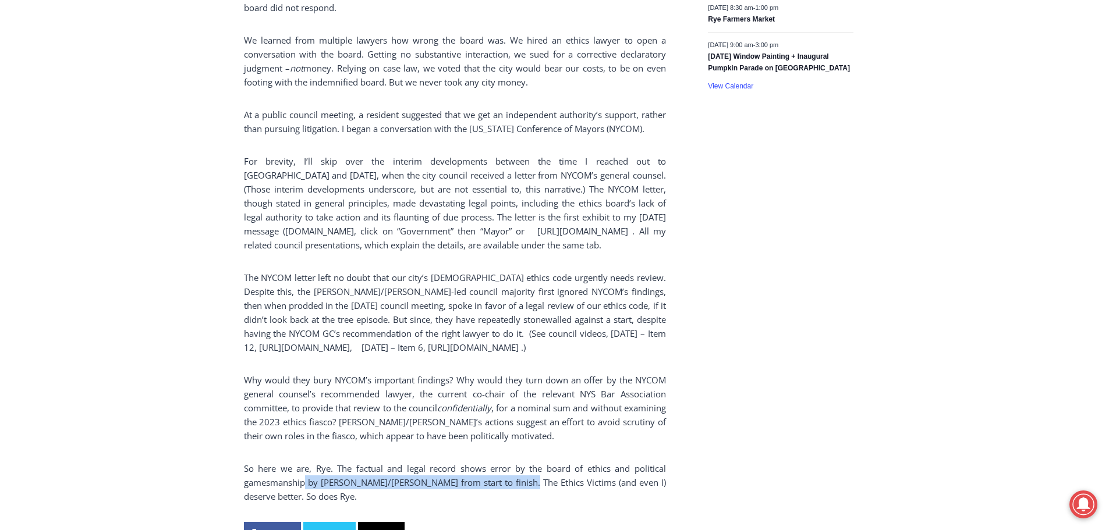
drag, startPoint x: 497, startPoint y: 469, endPoint x: 304, endPoint y: 470, distance: 192.1
click at [304, 470] on p "So here we are, Rye. The factual and legal record shows error by the board of e…" at bounding box center [455, 483] width 422 height 42
drag, startPoint x: 304, startPoint y: 470, endPoint x: 589, endPoint y: 470, distance: 284.7
click at [589, 470] on p "So here we are, Rye. The factual and legal record shows error by the board of e…" at bounding box center [455, 483] width 422 height 42
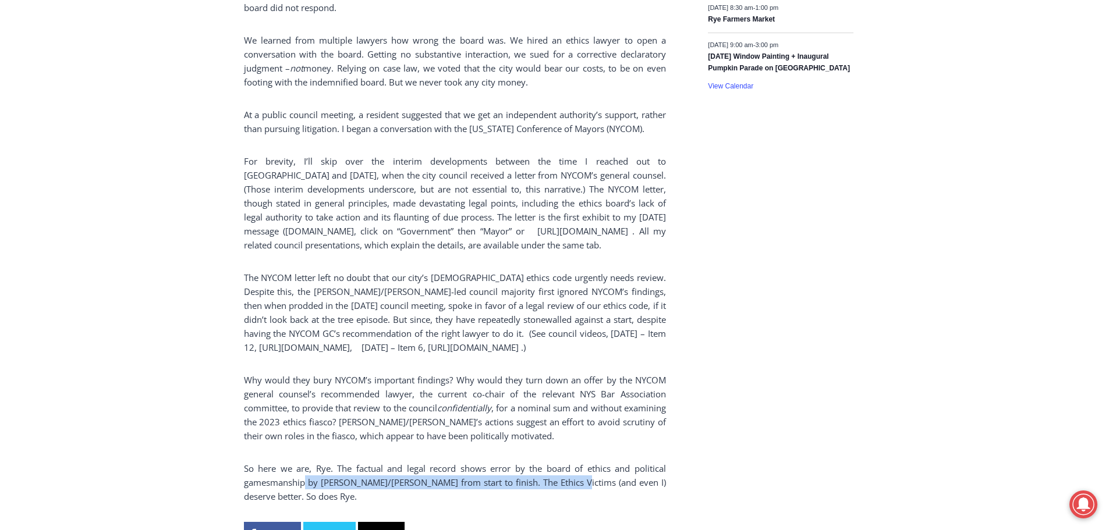
drag, startPoint x: 589, startPoint y: 470, endPoint x: 597, endPoint y: 469, distance: 8.2
click at [590, 470] on p "So here we are, Rye. The factual and legal record shows error by the board of e…" at bounding box center [455, 483] width 422 height 42
click at [417, 474] on p "So here we are, Rye. The factual and legal record shows error by the board of e…" at bounding box center [455, 483] width 422 height 42
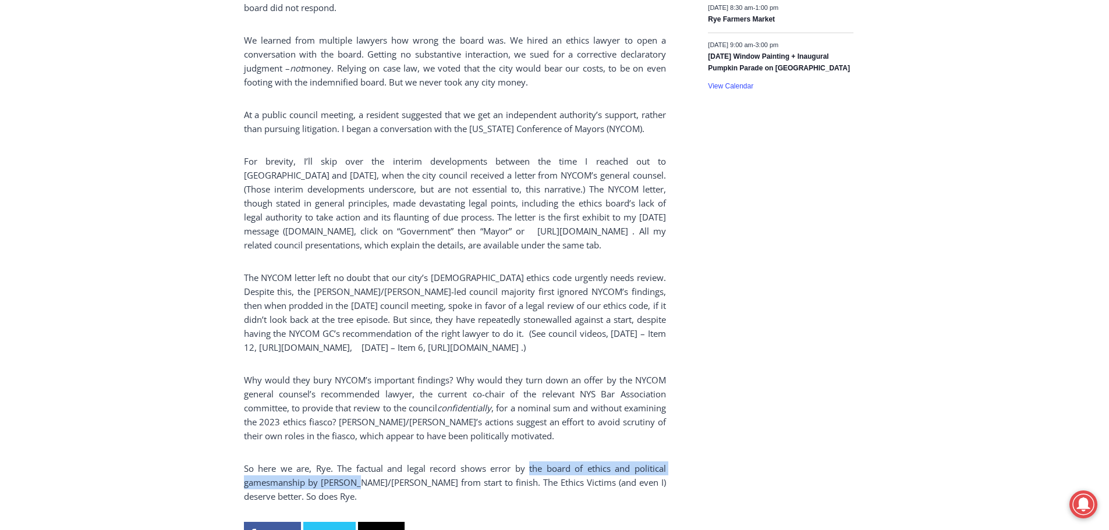
drag, startPoint x: 362, startPoint y: 474, endPoint x: 532, endPoint y: 460, distance: 170.5
click at [532, 462] on p "So here we are, Rye. The factual and legal record shows error by the board of e…" at bounding box center [455, 483] width 422 height 42
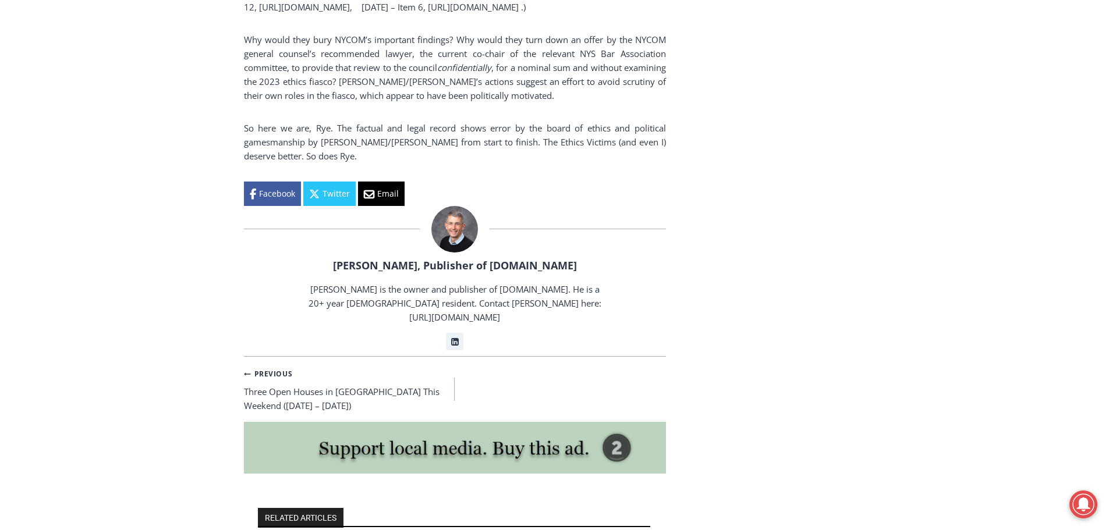
scroll to position [2387, 0]
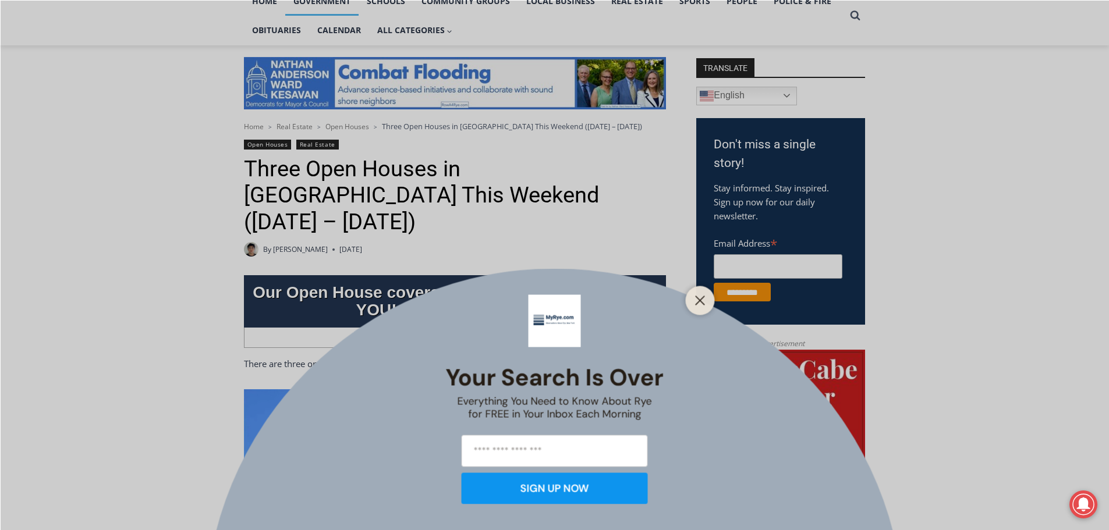
scroll to position [349, 0]
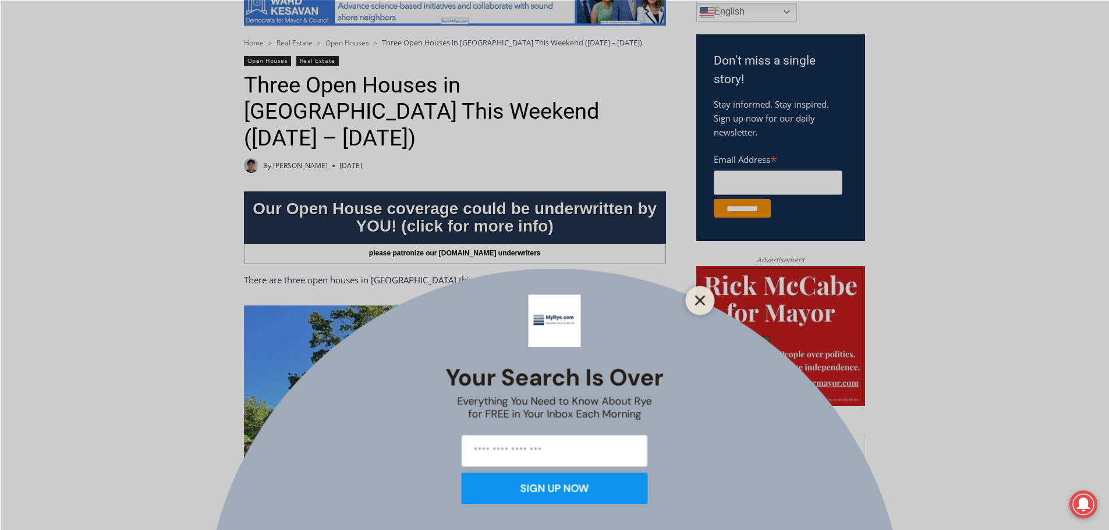
click at [701, 303] on icon "Close" at bounding box center [700, 300] width 10 height 10
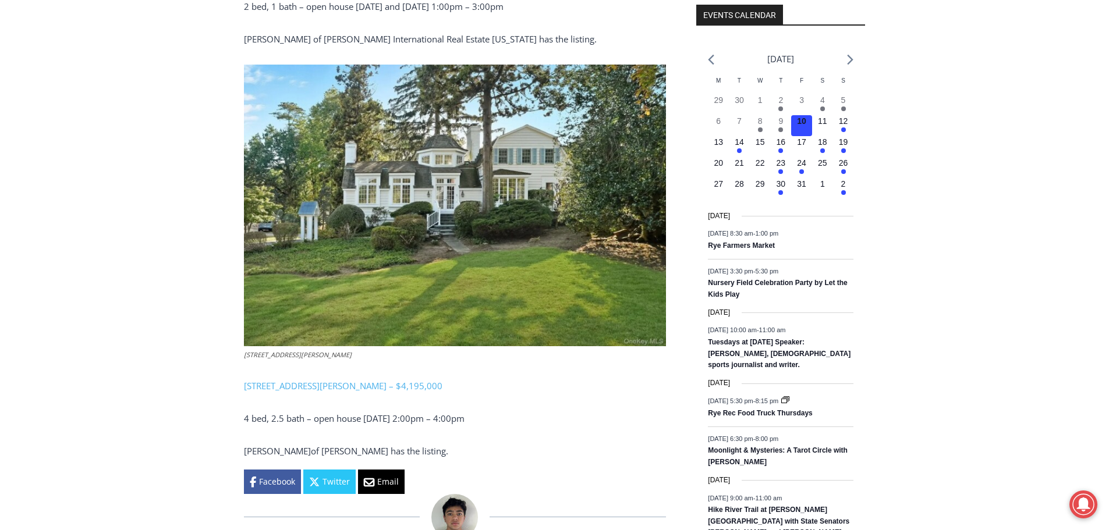
scroll to position [1455, 0]
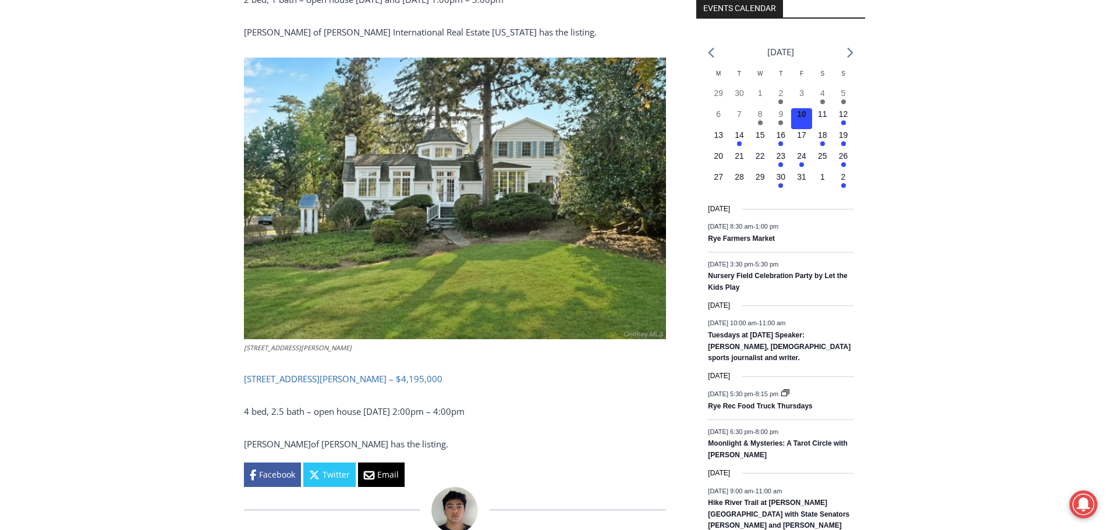
click at [375, 373] on link "[STREET_ADDRESS][PERSON_NAME] – $4,195,000" at bounding box center [343, 379] width 198 height 12
